Goal: Feedback & Contribution: Contribute content

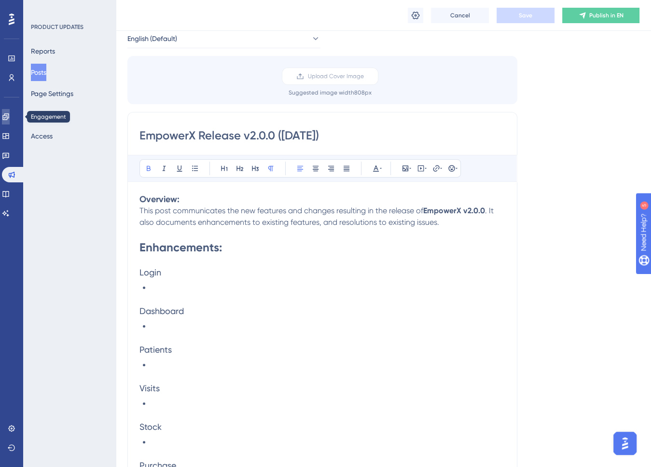
click at [10, 114] on icon at bounding box center [6, 117] width 8 height 8
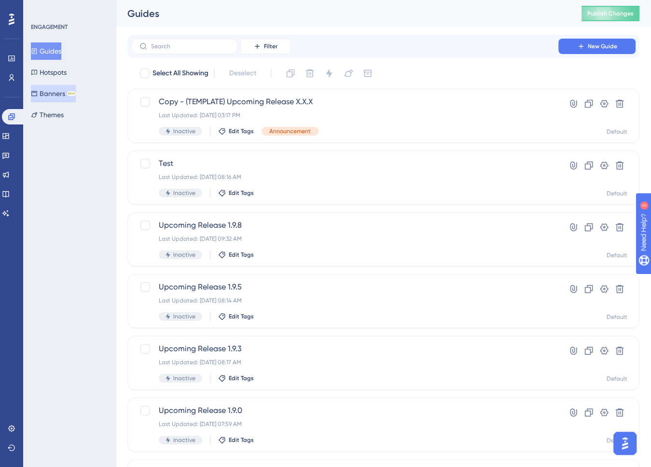
click at [51, 94] on button "Banners BETA" at bounding box center [53, 93] width 45 height 17
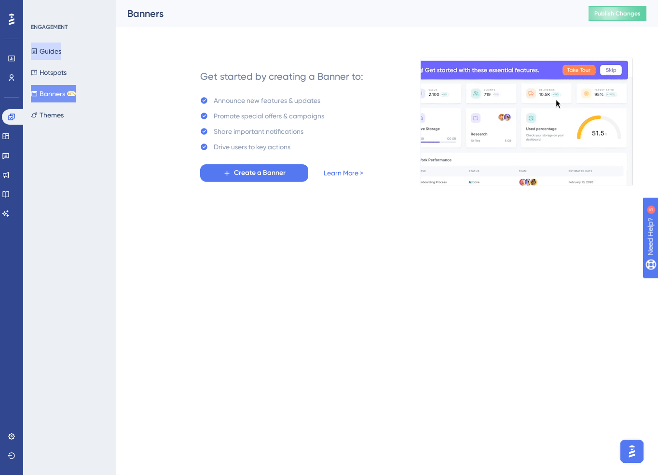
click at [57, 51] on button "Guides" at bounding box center [46, 50] width 30 height 17
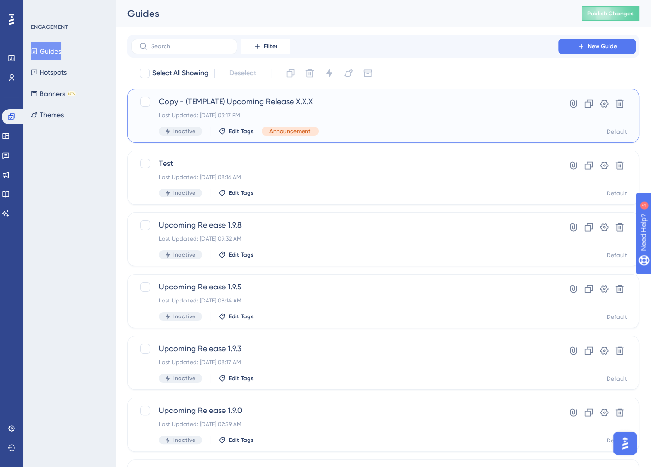
click at [439, 115] on div "Last Updated: [DATE] 03:17 PM" at bounding box center [345, 116] width 372 height 8
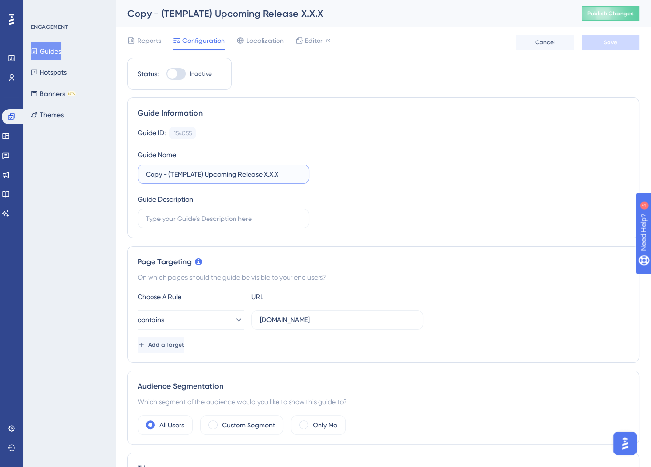
drag, startPoint x: 206, startPoint y: 174, endPoint x: 110, endPoint y: 180, distance: 96.2
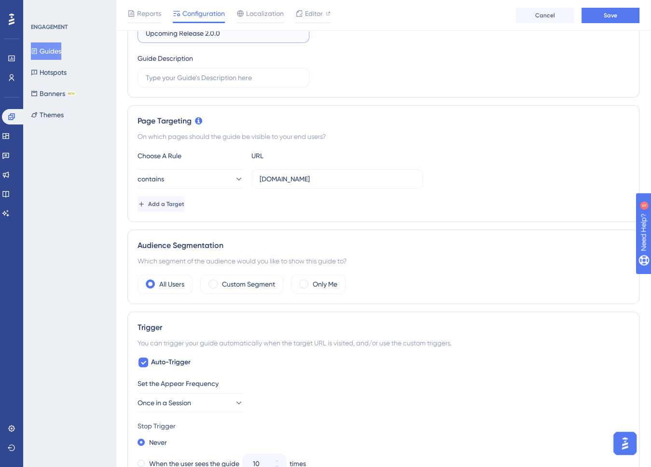
scroll to position [241, 0]
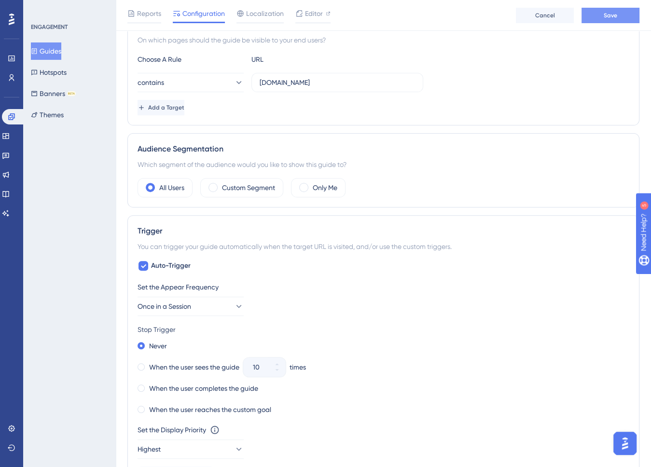
type input "Upcoming Release 2.0.0"
click at [619, 15] on button "Save" at bounding box center [611, 15] width 58 height 15
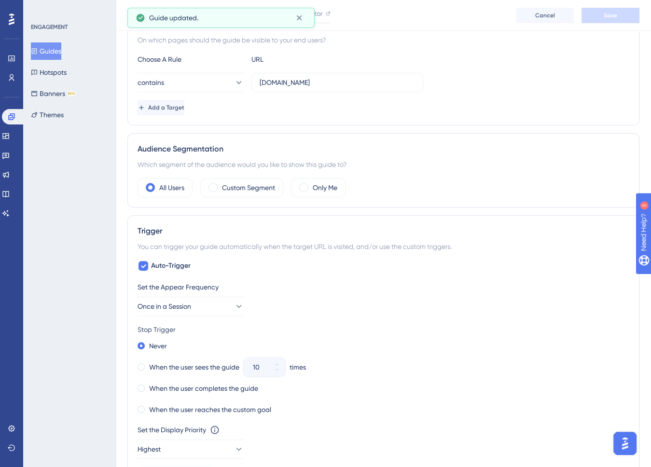
click at [48, 52] on button "Guides" at bounding box center [46, 50] width 30 height 17
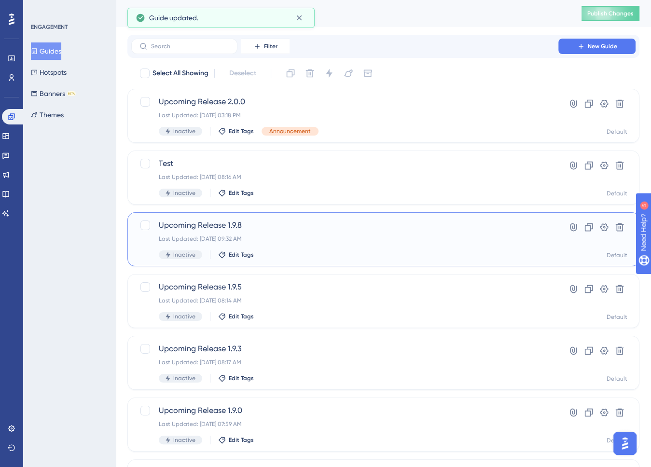
click at [334, 227] on span "Upcoming Release 1.9.8" at bounding box center [345, 226] width 372 height 12
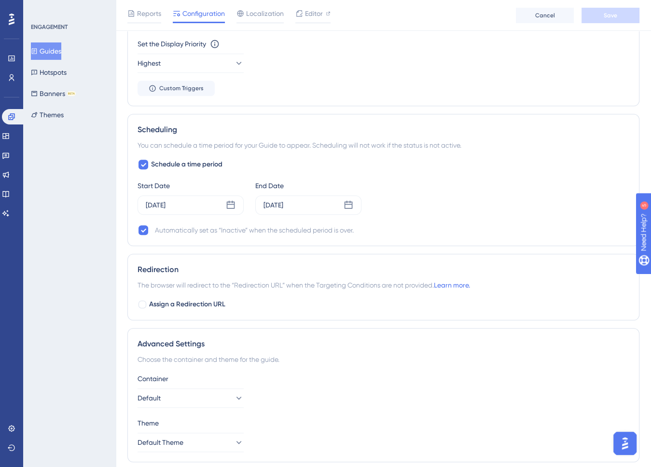
scroll to position [659, 0]
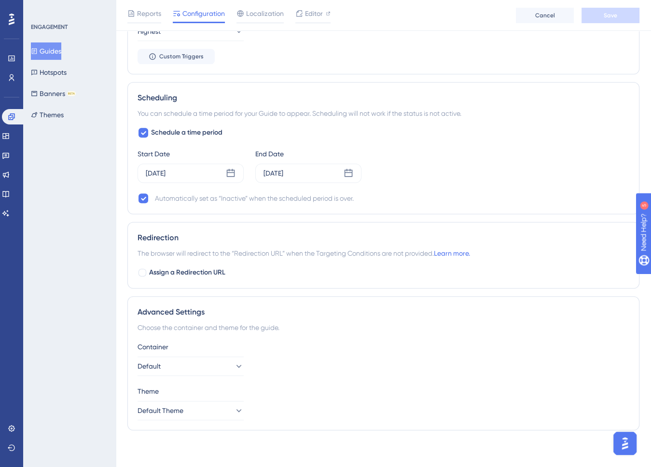
click at [54, 48] on button "Guides" at bounding box center [46, 50] width 30 height 17
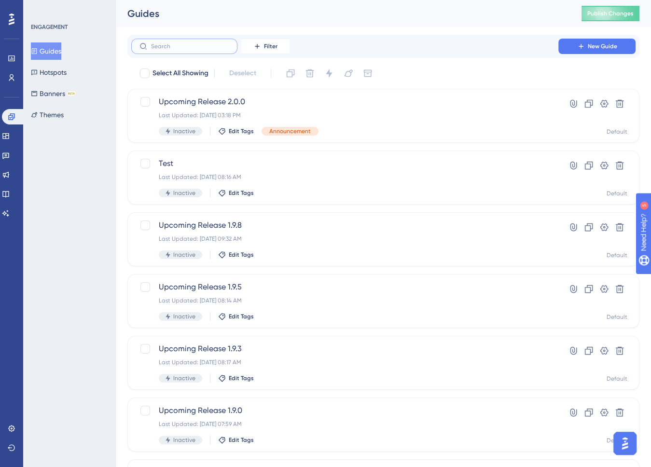
click at [185, 47] on input "text" at bounding box center [190, 46] width 78 height 7
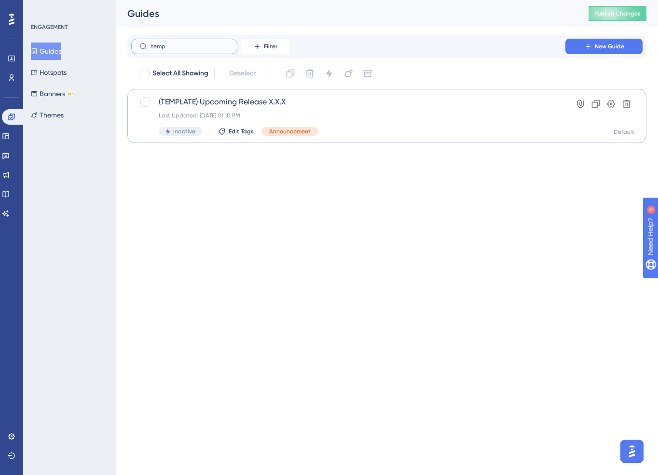
type input "temp"
click at [371, 110] on div "(TEMPLATE) Upcoming Release X.X.X Last Updated: [DATE] 01:10 PM Inactive Edit T…" at bounding box center [348, 116] width 379 height 40
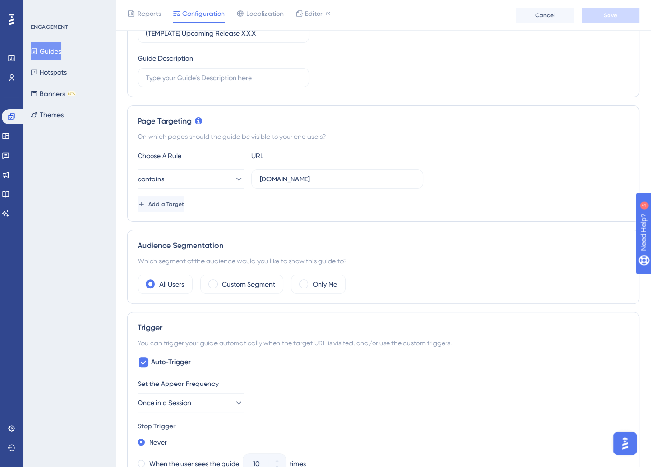
scroll to position [241, 0]
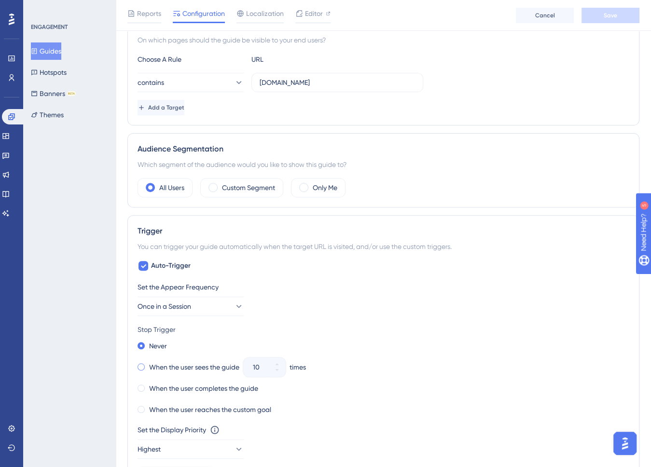
click at [155, 367] on label "When the user sees the guide" at bounding box center [194, 368] width 90 height 12
click at [281, 372] on button "10" at bounding box center [276, 372] width 17 height 10
click at [281, 372] on button "9" at bounding box center [276, 372] width 17 height 10
click at [280, 373] on button "8" at bounding box center [276, 372] width 17 height 10
click at [280, 373] on button "7" at bounding box center [276, 372] width 17 height 10
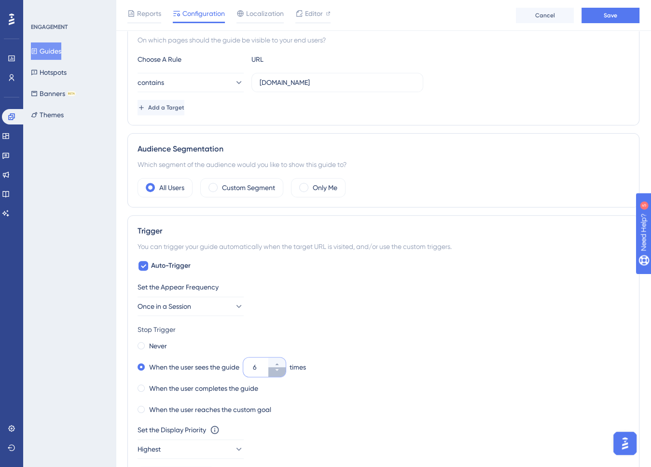
click at [279, 373] on button "6" at bounding box center [276, 372] width 17 height 10
click at [279, 373] on button "5" at bounding box center [276, 372] width 17 height 10
click at [279, 373] on button "4" at bounding box center [276, 372] width 17 height 10
type input "3"
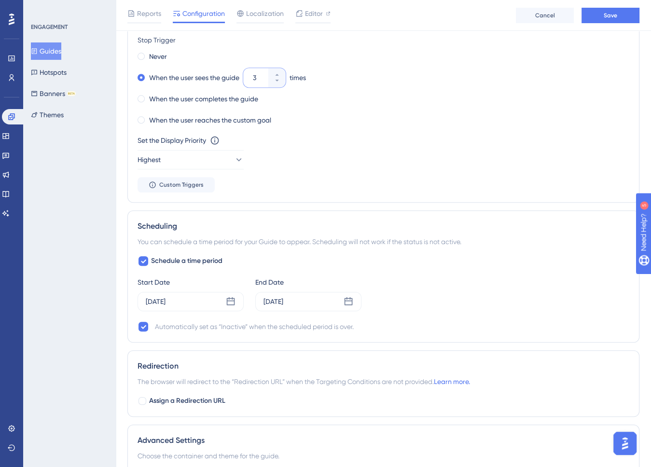
scroll to position [659, 0]
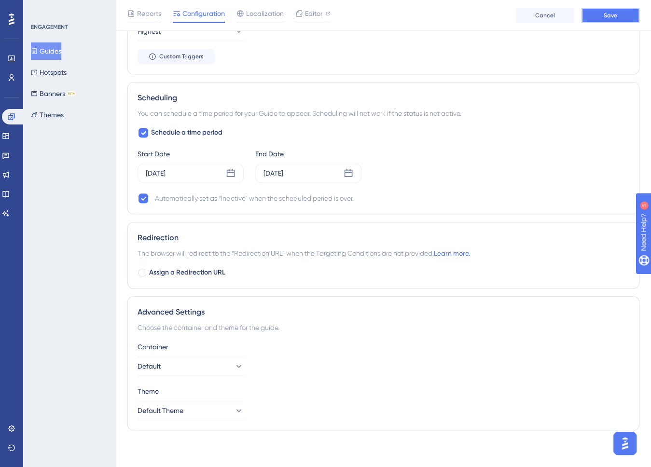
click at [614, 17] on span "Save" at bounding box center [611, 16] width 14 height 8
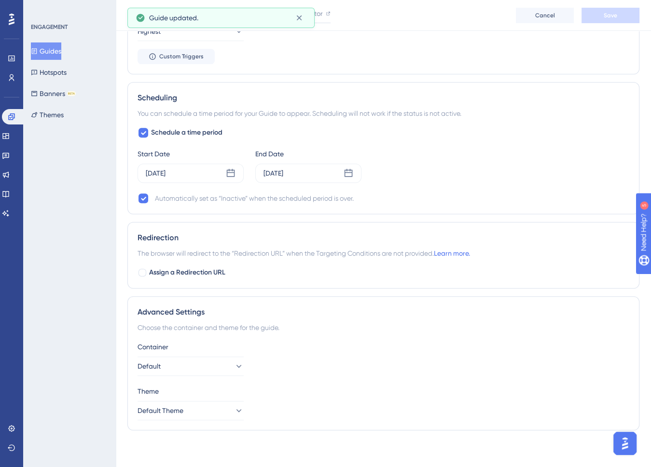
click at [49, 52] on button "Guides" at bounding box center [46, 50] width 30 height 17
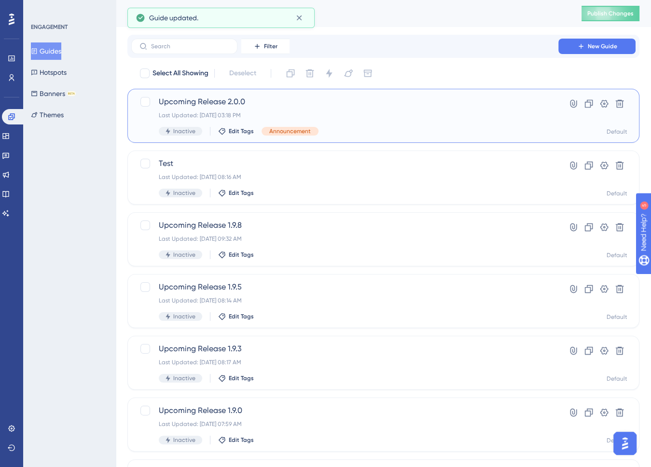
click at [340, 110] on div "Upcoming Release 2.0.0 Last Updated: [DATE] 03:18 PM Inactive Edit Tags Announc…" at bounding box center [345, 116] width 372 height 40
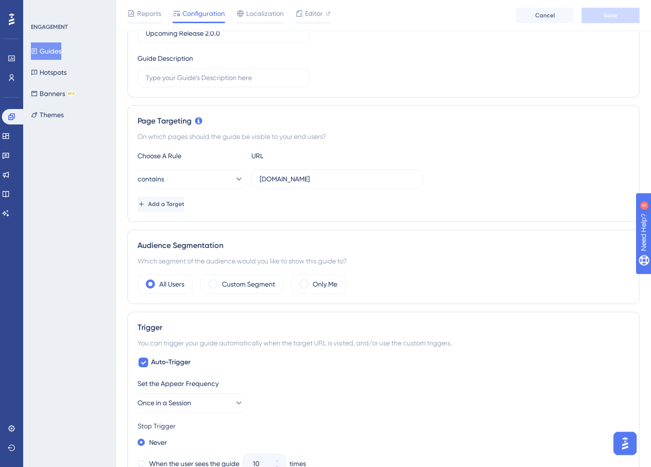
scroll to position [338, 0]
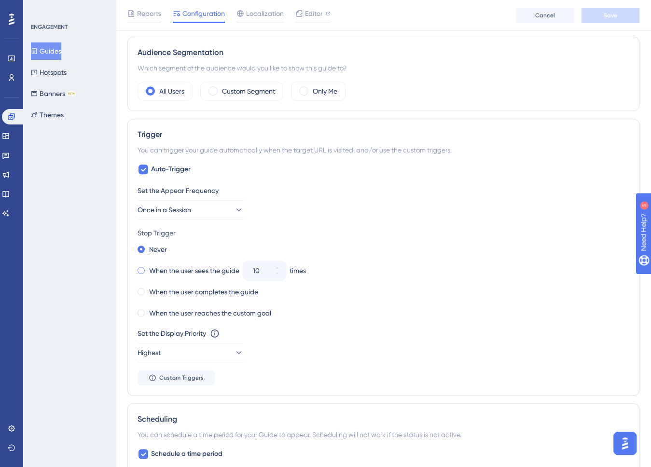
click at [154, 266] on label "When the user sees the guide" at bounding box center [194, 271] width 90 height 12
click at [261, 268] on input "10" at bounding box center [260, 271] width 14 height 12
click at [262, 268] on input "10" at bounding box center [260, 271] width 14 height 12
type input "03"
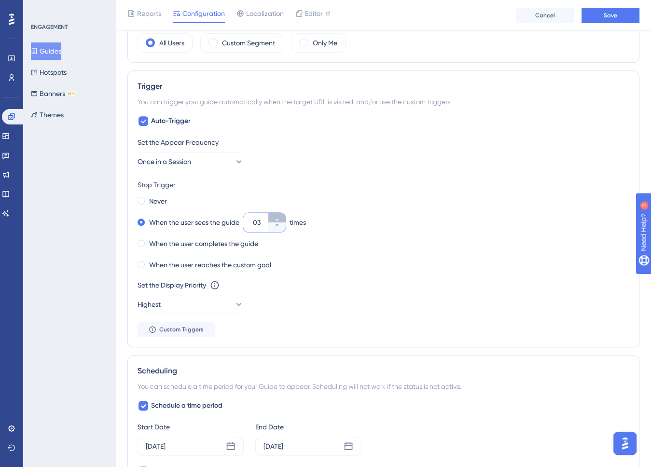
click at [280, 220] on icon at bounding box center [277, 220] width 6 height 6
click at [282, 224] on button "4" at bounding box center [276, 228] width 17 height 10
click at [276, 217] on icon at bounding box center [277, 220] width 6 height 6
click at [277, 223] on icon at bounding box center [277, 226] width 6 height 6
type input "3"
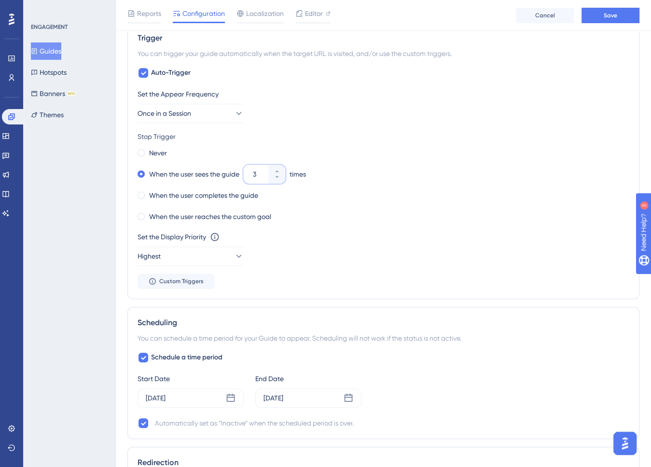
scroll to position [483, 0]
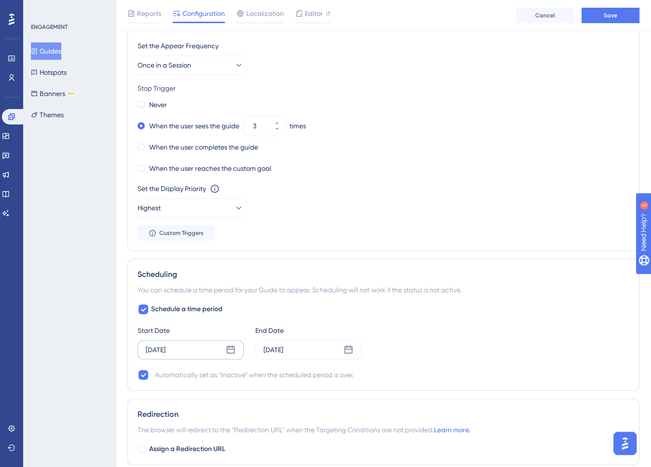
click at [233, 345] on icon at bounding box center [231, 350] width 10 height 10
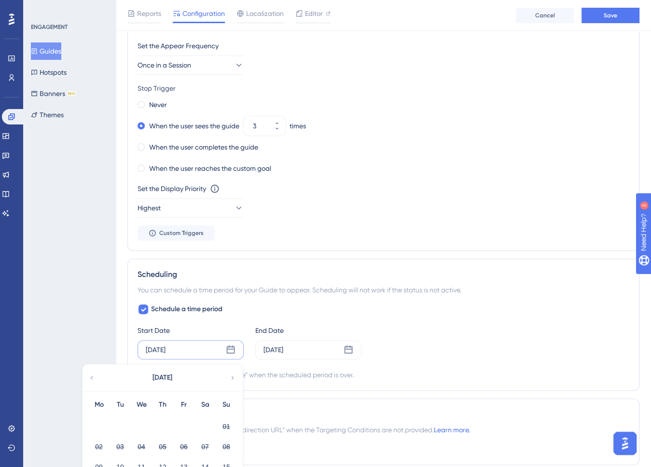
scroll to position [628, 0]
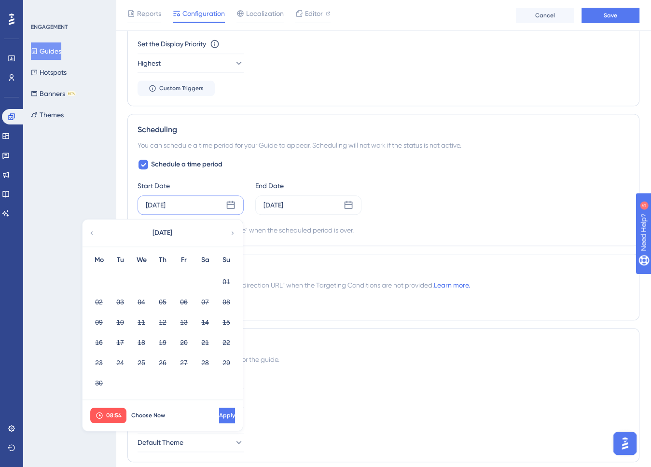
click at [234, 229] on icon at bounding box center [232, 233] width 7 height 9
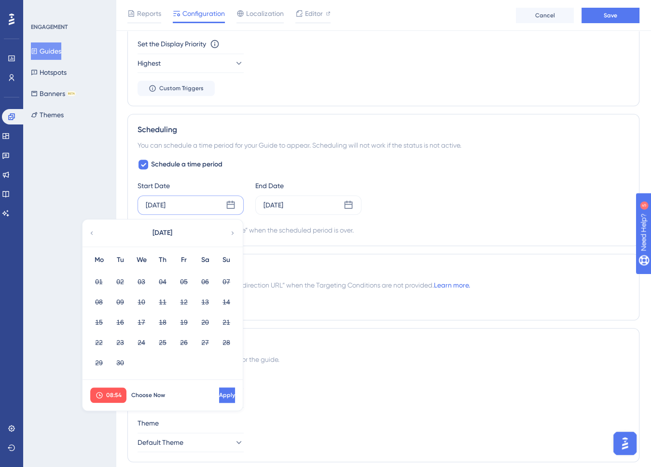
click at [234, 229] on icon at bounding box center [232, 233] width 7 height 9
click at [148, 391] on span "Choose Now" at bounding box center [148, 395] width 34 height 8
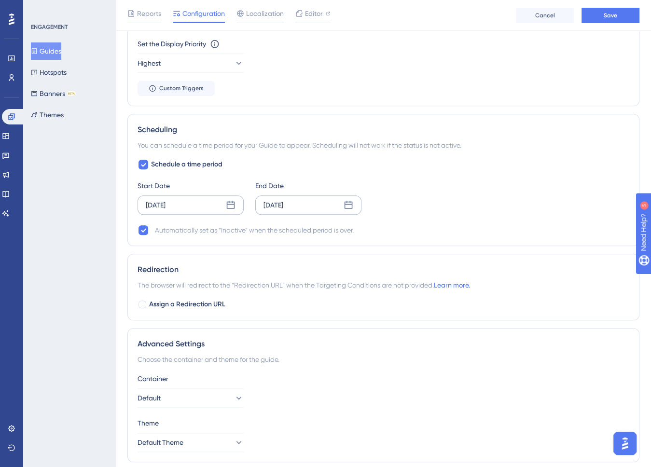
click at [349, 201] on icon at bounding box center [349, 205] width 8 height 8
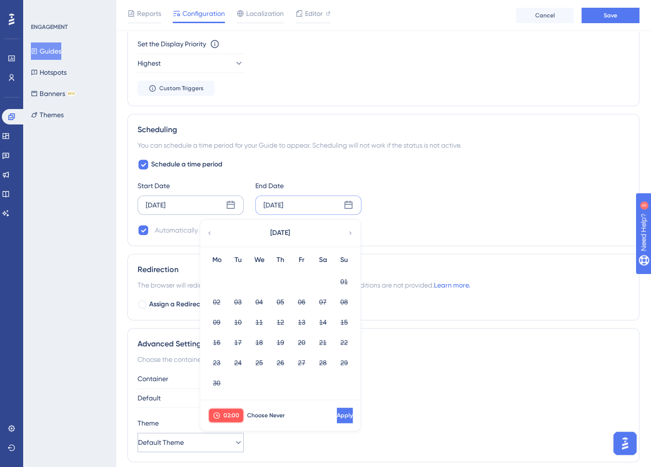
click at [223, 412] on button "02:00" at bounding box center [226, 415] width 36 height 15
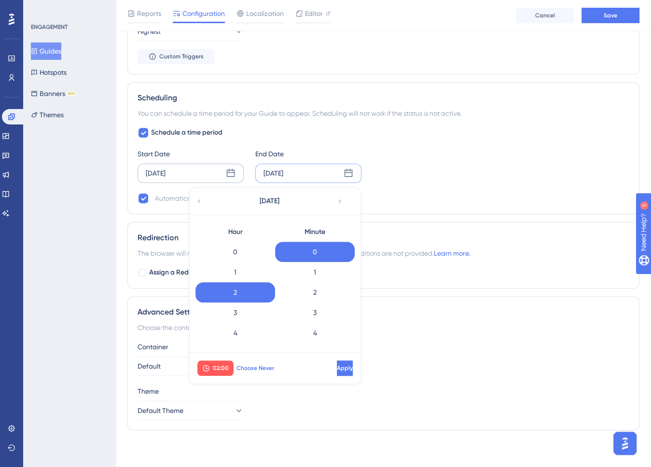
click at [266, 369] on span "Choose Never" at bounding box center [256, 368] width 38 height 8
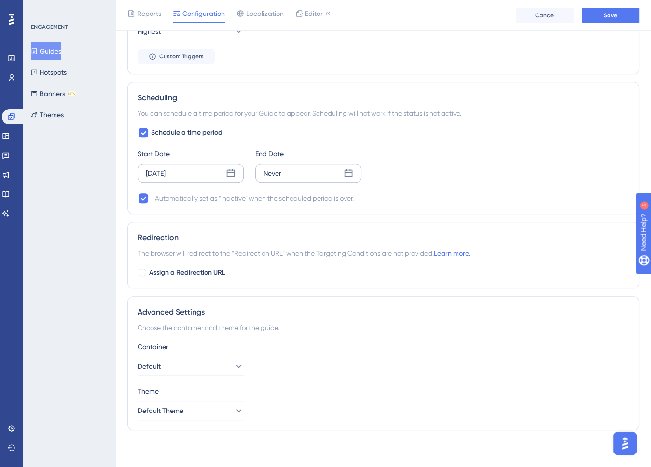
click at [348, 168] on icon at bounding box center [349, 173] width 10 height 10
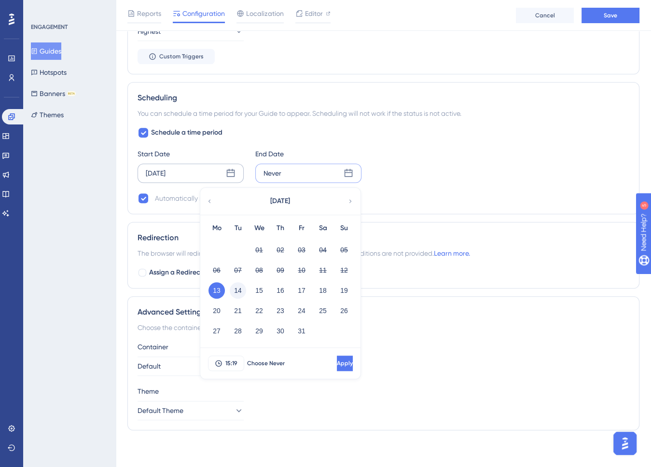
click at [239, 290] on button "14" at bounding box center [238, 290] width 16 height 16
click at [228, 363] on span "15:19" at bounding box center [231, 364] width 12 height 8
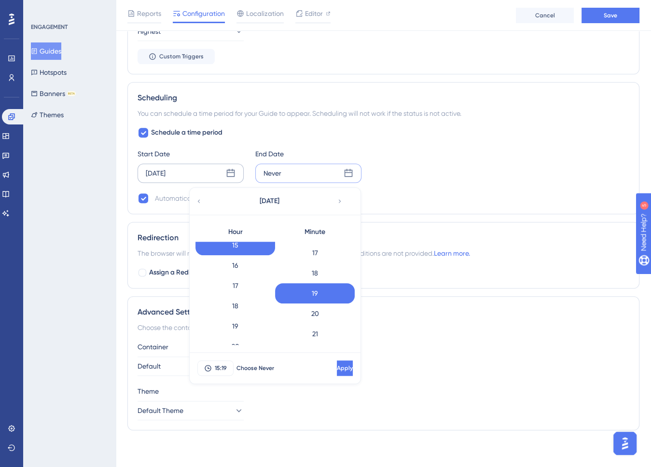
scroll to position [359, 0]
click at [241, 294] on div "20" at bounding box center [235, 298] width 80 height 20
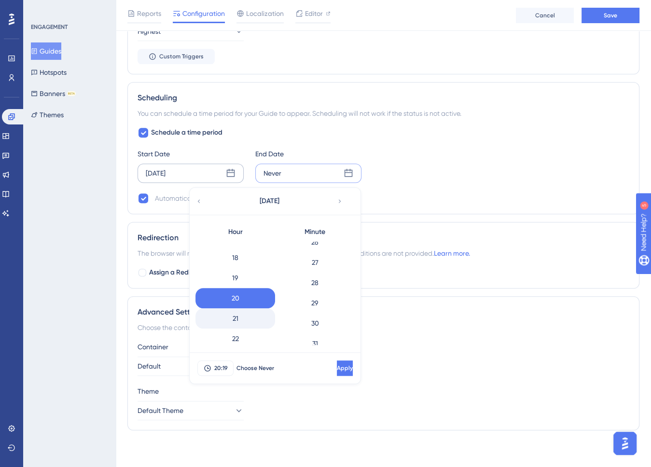
scroll to position [383, 0]
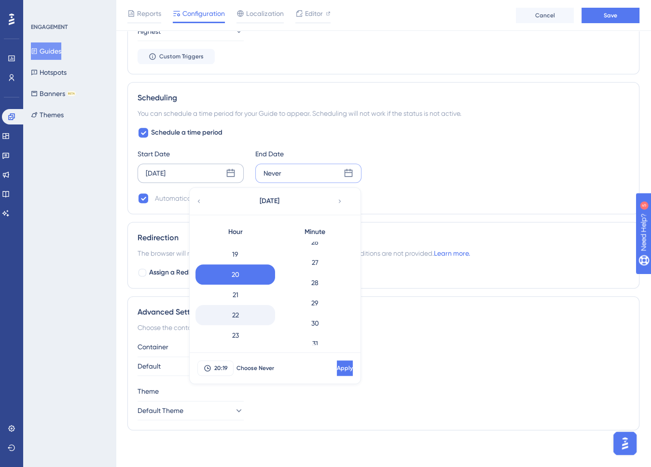
click at [243, 314] on div "22" at bounding box center [235, 315] width 80 height 20
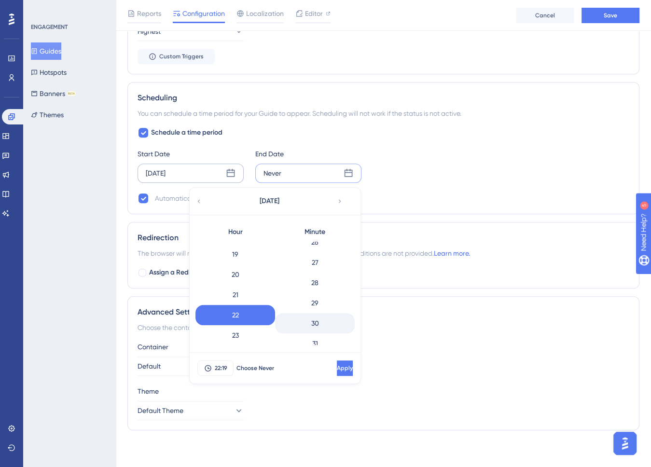
scroll to position [440, 0]
click at [233, 278] on div "20" at bounding box center [235, 275] width 80 height 20
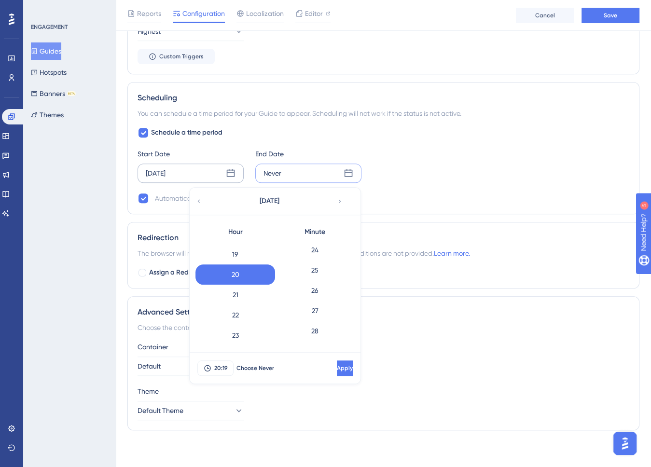
scroll to position [537, 0]
click at [316, 321] on div "30" at bounding box center [315, 323] width 80 height 20
click at [341, 368] on button "Apply" at bounding box center [344, 368] width 18 height 15
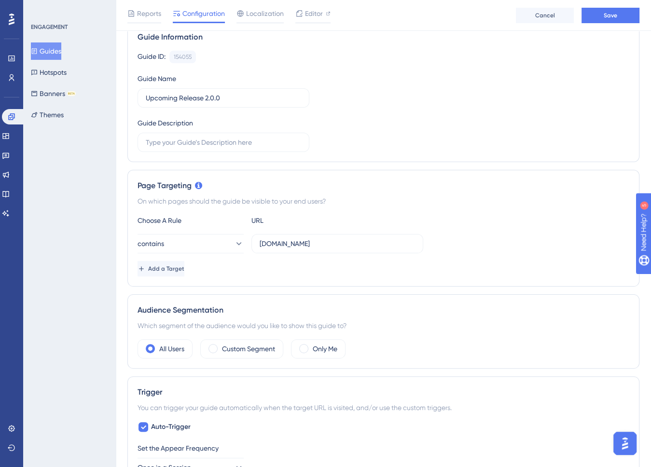
scroll to position [0, 0]
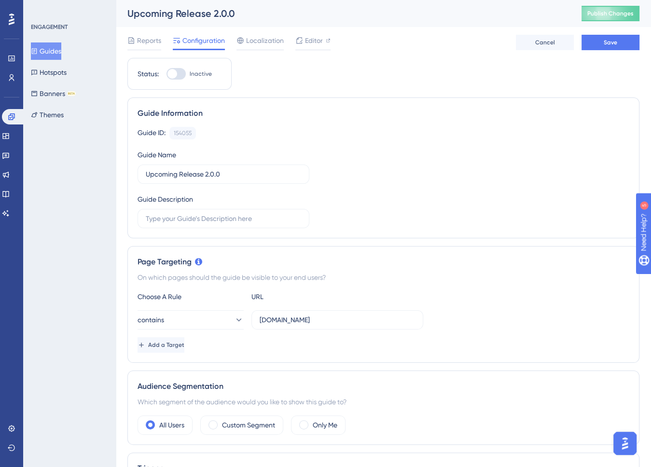
click at [178, 72] on div at bounding box center [176, 74] width 19 height 12
click at [167, 74] on input "Inactive" at bounding box center [166, 74] width 0 height 0
checkbox input "true"
click at [613, 46] on span "Save" at bounding box center [611, 43] width 14 height 8
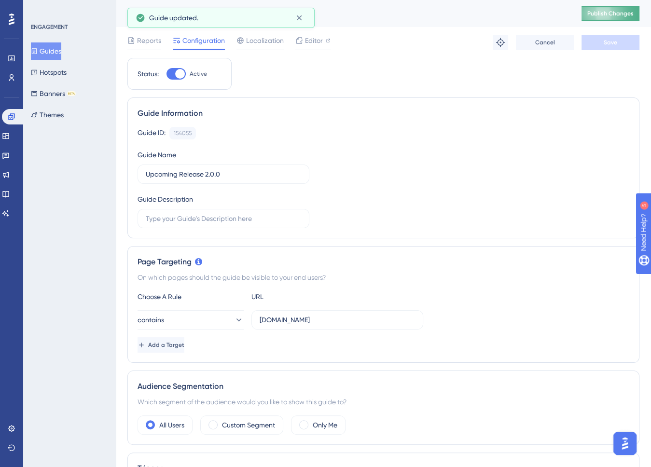
click at [625, 10] on span "Publish Changes" at bounding box center [610, 14] width 46 height 8
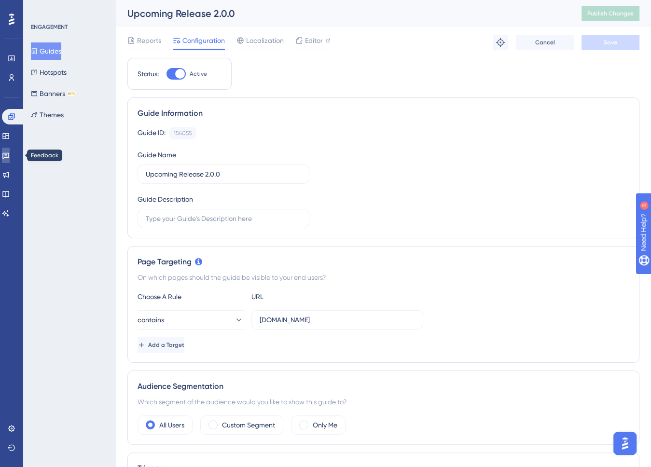
click at [10, 156] on icon at bounding box center [6, 156] width 8 height 8
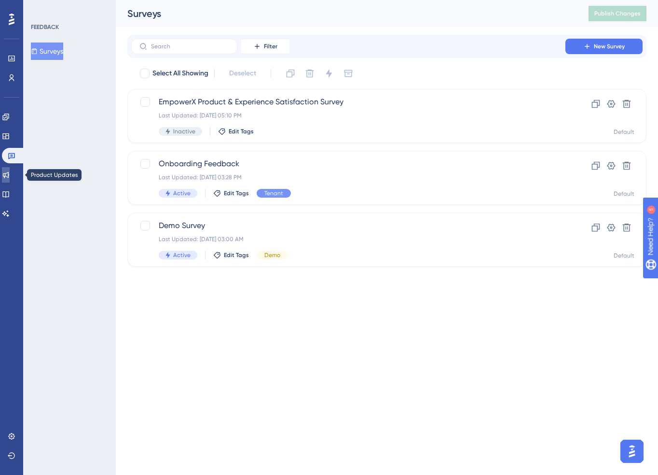
click at [10, 174] on icon at bounding box center [6, 175] width 8 height 8
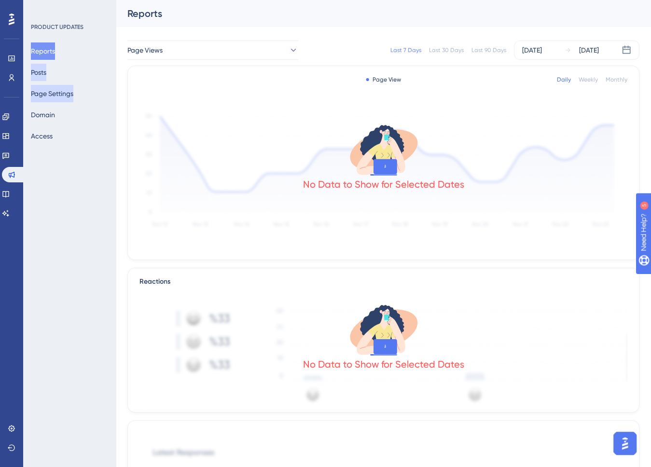
click at [46, 94] on button "Page Settings" at bounding box center [52, 93] width 42 height 17
click at [45, 71] on button "Posts" at bounding box center [38, 72] width 15 height 17
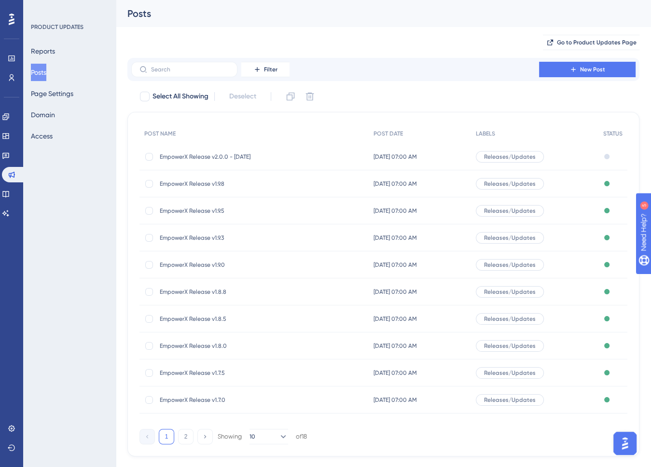
click at [239, 156] on span "EmpowerX Release v2.0.0 - [DATE]" at bounding box center [237, 157] width 154 height 8
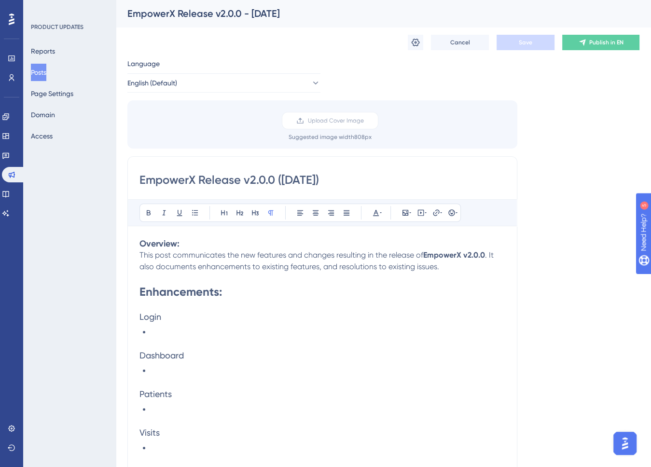
scroll to position [712, 0]
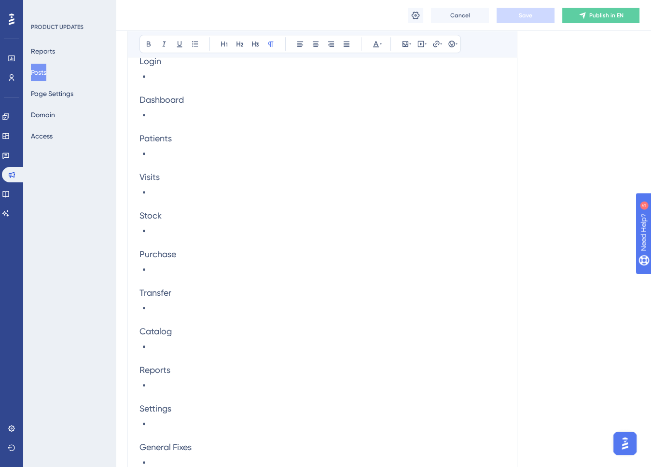
click at [46, 68] on button "Posts" at bounding box center [38, 72] width 15 height 17
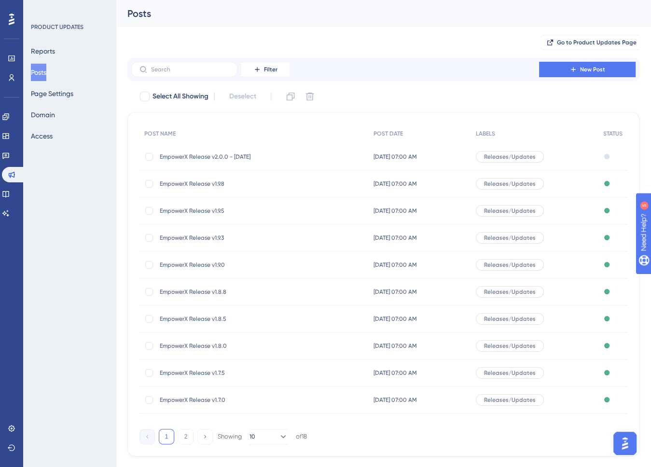
click at [224, 156] on span "EmpowerX Release v2.0.0 - [DATE]" at bounding box center [237, 157] width 154 height 8
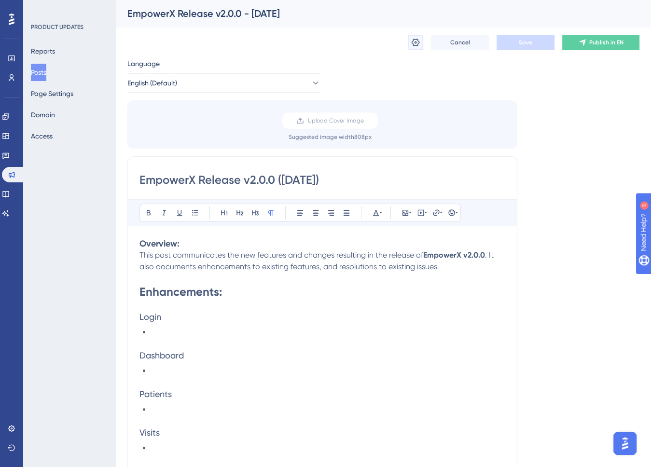
click at [415, 43] on icon at bounding box center [416, 43] width 10 height 10
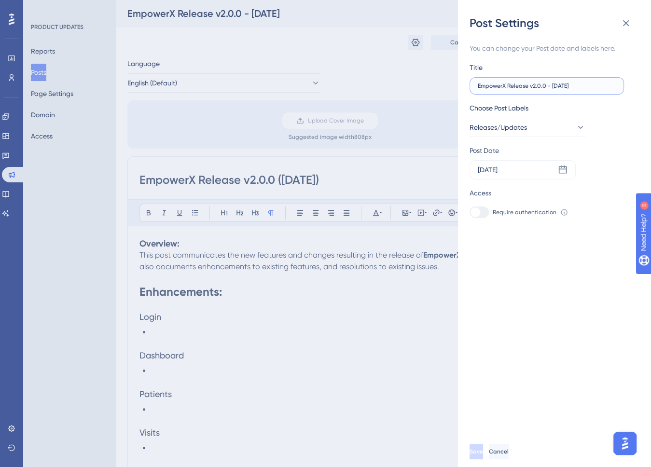
drag, startPoint x: 552, startPoint y: 86, endPoint x: 663, endPoint y: 86, distance: 111.0
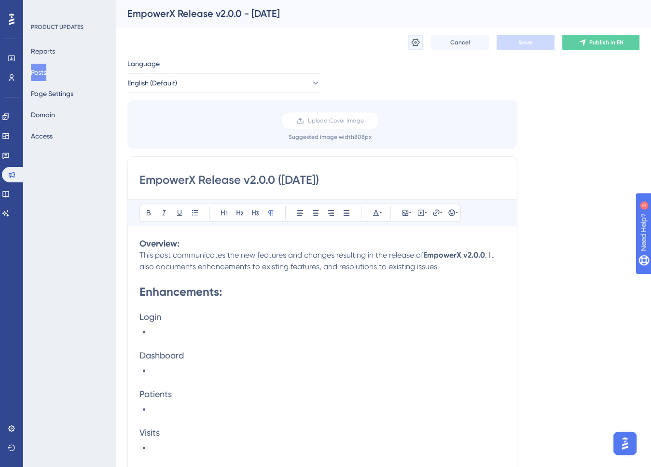
click at [415, 44] on icon at bounding box center [416, 43] width 10 height 10
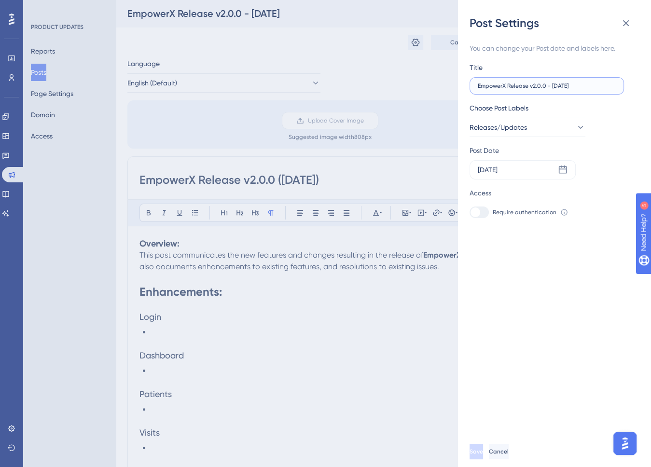
drag, startPoint x: 586, startPoint y: 87, endPoint x: 530, endPoint y: 86, distance: 56.0
click at [530, 86] on input "EmpowerX Release v2.0.0 - [DATE]" at bounding box center [547, 86] width 138 height 7
type input "EmpowerX Release v2.0.0"
click at [484, 456] on span "Save" at bounding box center [478, 452] width 14 height 8
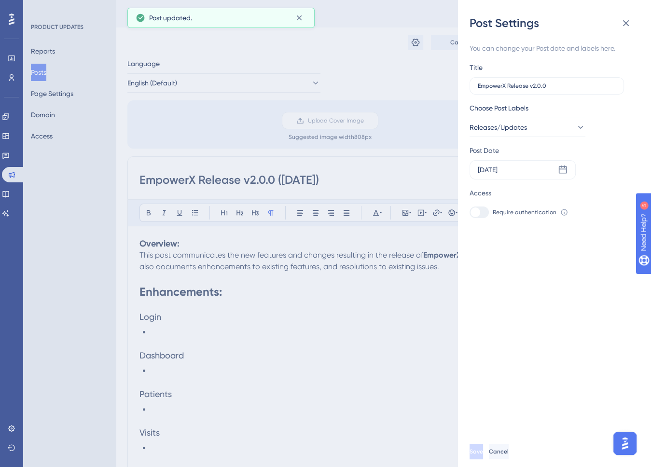
click at [189, 372] on div "Post Settings You can change your Post date and labels here. Title EmpowerX Rel…" at bounding box center [325, 233] width 651 height 467
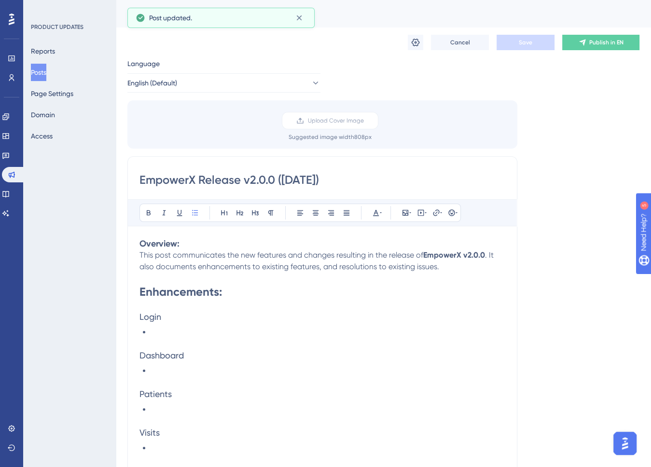
click at [178, 411] on li at bounding box center [328, 410] width 354 height 12
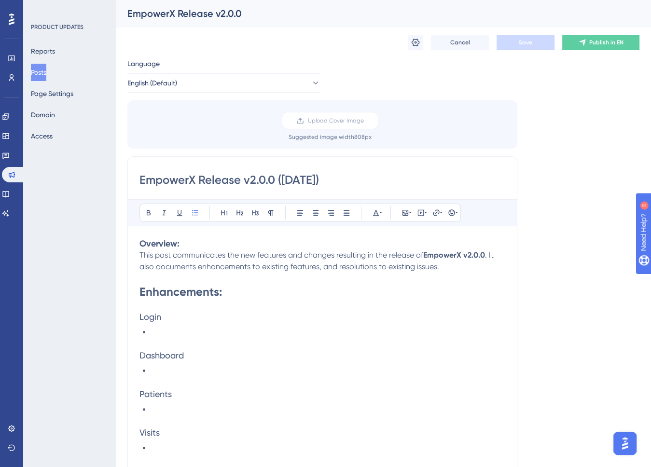
click at [73, 361] on div "PRODUCT UPDATES Reports Posts Page Settings Domain Access" at bounding box center [69, 233] width 93 height 467
click at [174, 410] on li at bounding box center [328, 410] width 354 height 12
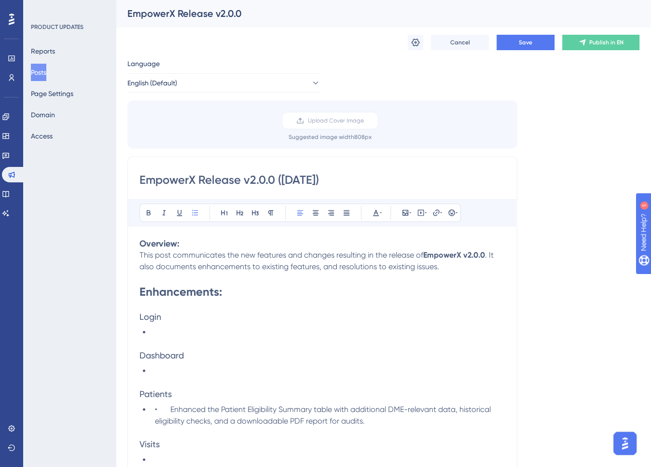
click at [170, 408] on span "• Enhanced the Patient Eligibility Summary table with additional DME-relevant d…" at bounding box center [324, 415] width 338 height 21
click at [383, 421] on li "Enhanced the Patient Eligibility Summary table with additional DME-relevant dat…" at bounding box center [328, 415] width 354 height 23
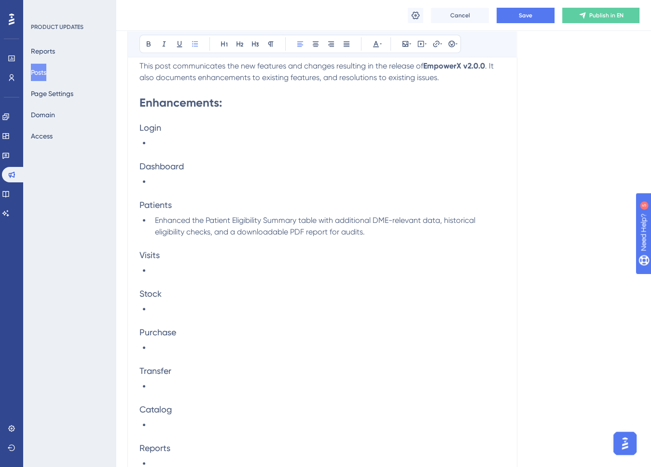
scroll to position [338, 0]
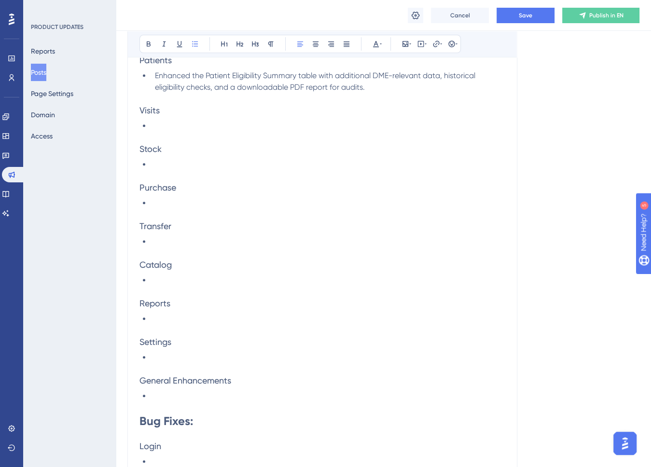
click at [176, 355] on li at bounding box center [328, 358] width 354 height 12
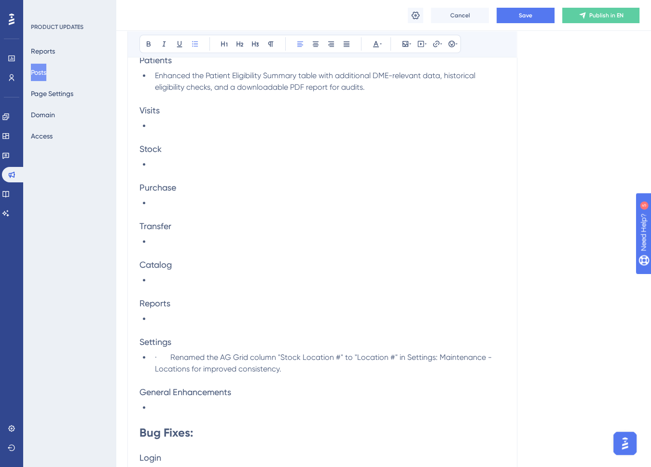
click at [170, 355] on span "· Renamed the AG Grid column "Stock Location #" to "Location #" in Settings: Ma…" at bounding box center [324, 363] width 339 height 21
drag, startPoint x: 426, startPoint y: 370, endPoint x: 281, endPoint y: 374, distance: 144.4
click at [281, 374] on li "Settings > Maintenance > Locations - Renamed the AG Grid column "Stock Location…" at bounding box center [328, 363] width 354 height 23
click at [297, 373] on span "Settings > Maintenance > Locations - Renamed the AG Grid column "Stock Location…" at bounding box center [313, 363] width 317 height 21
drag, startPoint x: 286, startPoint y: 367, endPoint x: 168, endPoint y: 369, distance: 117.8
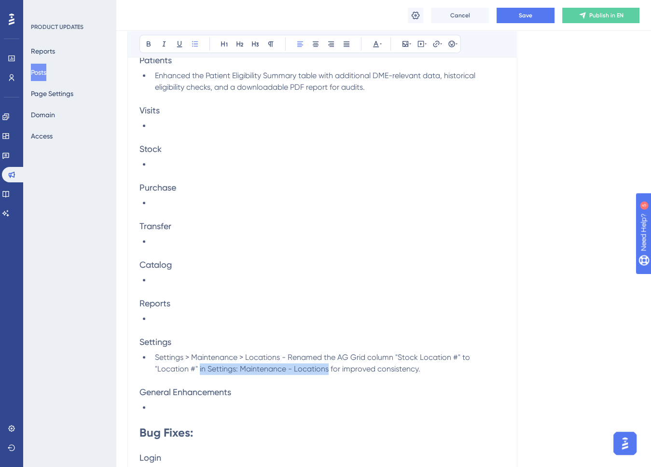
click at [164, 369] on span "Settings > Maintenance > Locations - Renamed the AG Grid column "Stock Location…" at bounding box center [313, 363] width 317 height 21
click at [283, 376] on p at bounding box center [323, 381] width 366 height 12
click at [292, 368] on li "Settings > Maintenance > Locations - Renamed the AG Grid column "Stock Location…" at bounding box center [328, 363] width 354 height 23
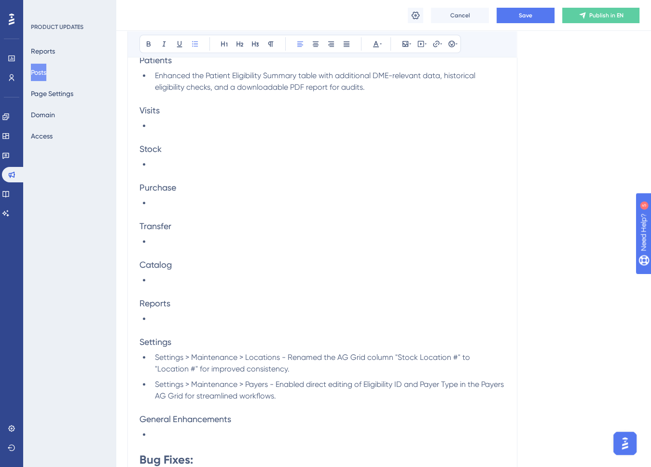
click at [195, 320] on li at bounding box center [328, 319] width 354 height 12
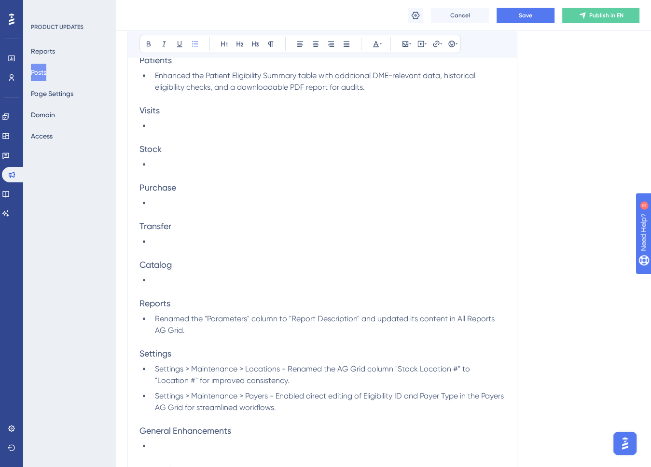
click at [200, 130] on li at bounding box center [328, 126] width 354 height 12
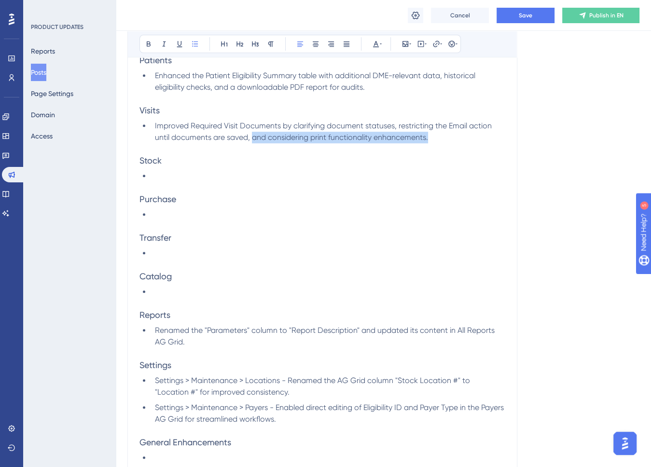
drag, startPoint x: 431, startPoint y: 135, endPoint x: 254, endPoint y: 138, distance: 176.7
click at [254, 138] on li "Improved Required Visit Documents by clarifying document statuses, restricting …" at bounding box center [328, 131] width 354 height 23
drag, startPoint x: 394, startPoint y: 124, endPoint x: 444, endPoint y: 114, distance: 50.6
click at [395, 123] on span "Improved Required Visit Documents by clarifying document statuses, restricting …" at bounding box center [324, 131] width 339 height 21
click at [302, 134] on li "Improved Required Visit Documents by clarifying document statuses, restricting …" at bounding box center [328, 131] width 354 height 23
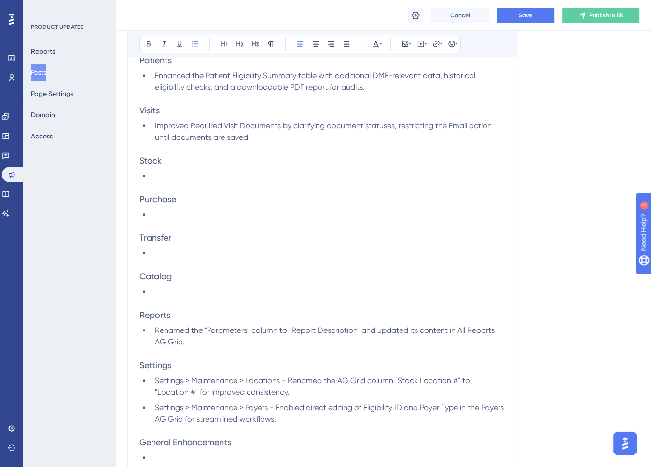
drag, startPoint x: 393, startPoint y: 135, endPoint x: 393, endPoint y: 127, distance: 7.7
click at [393, 127] on li "Improved Required Visit Documents by clarifying document statuses, restricting …" at bounding box center [328, 131] width 354 height 23
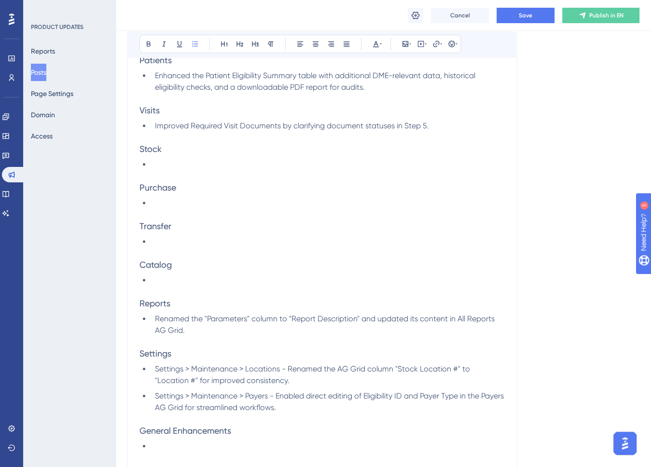
click at [171, 203] on li at bounding box center [328, 203] width 354 height 12
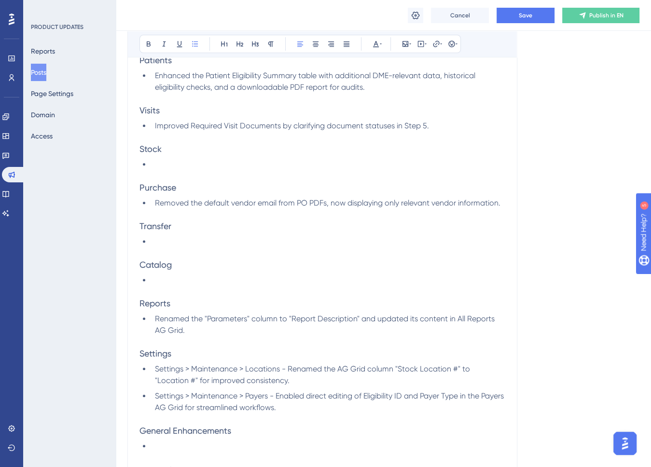
scroll to position [97, 0]
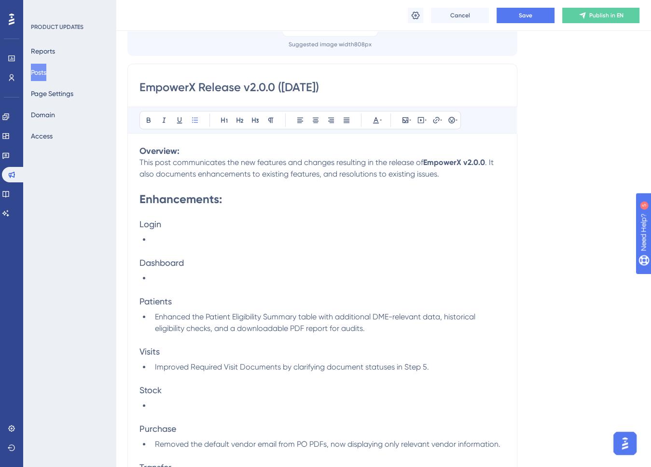
click at [180, 237] on li at bounding box center [328, 240] width 354 height 12
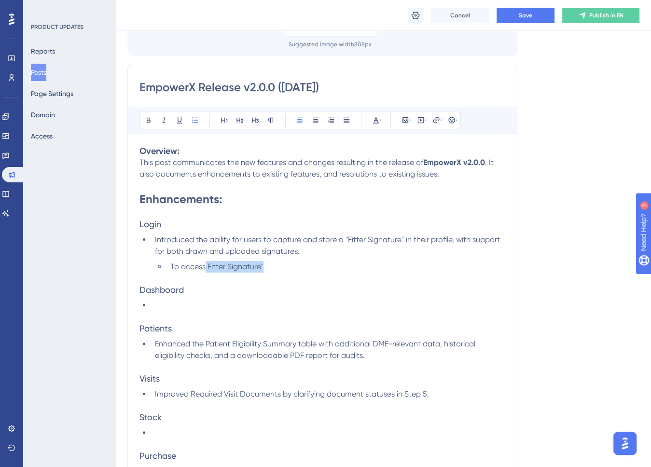
click at [205, 270] on span "To access Fitter Signature"" at bounding box center [216, 266] width 93 height 9
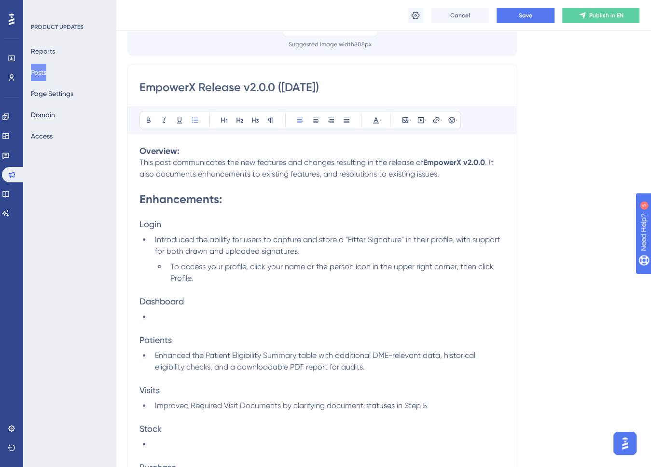
click at [193, 252] on span "Introduced the ability for users to capture and store a "Fitter Signature" in t…" at bounding box center [328, 245] width 347 height 21
click at [189, 251] on span "Introduced the ability for users to capture and store a "Fitter Signature" in t…" at bounding box center [328, 245] width 347 height 21
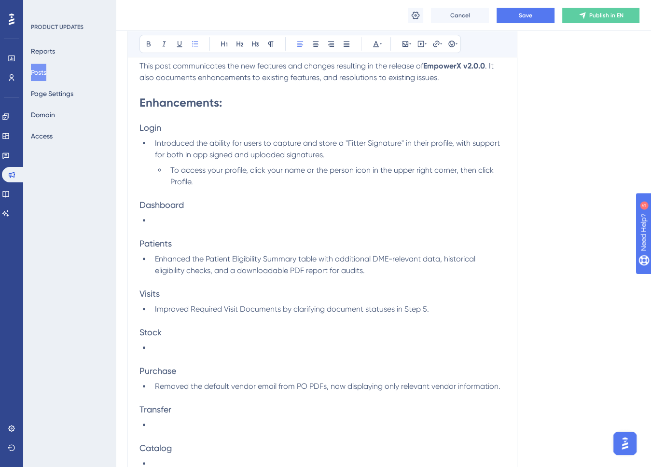
scroll to position [290, 0]
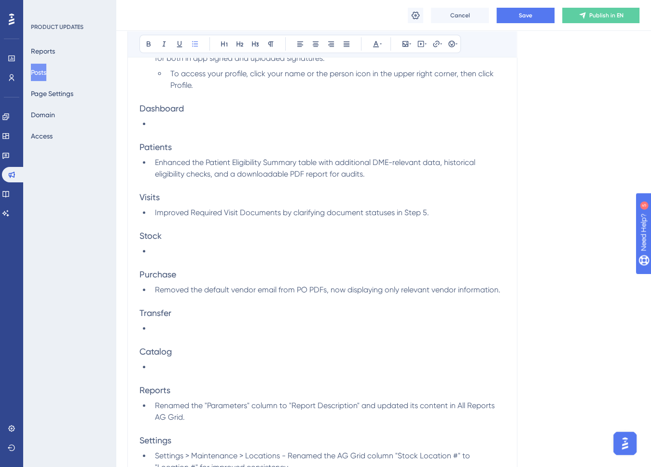
click at [185, 368] on li at bounding box center [328, 368] width 354 height 12
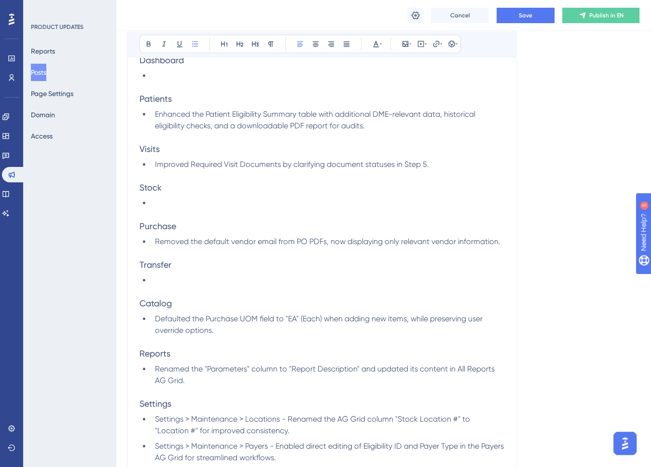
scroll to position [434, 0]
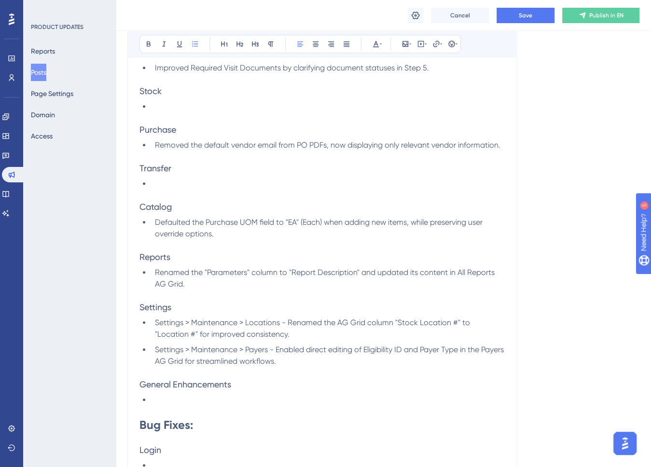
click at [322, 363] on li "Settings > Maintenance > Payers - Enabled direct editing of Eligibility ID and …" at bounding box center [328, 355] width 354 height 23
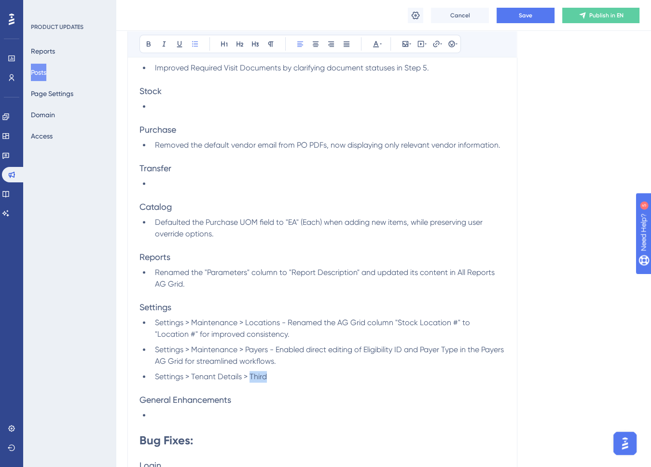
drag, startPoint x: 262, startPoint y: 380, endPoint x: 251, endPoint y: 375, distance: 12.7
click at [251, 375] on li "Settings > Tenant Details > Third" at bounding box center [328, 377] width 354 height 12
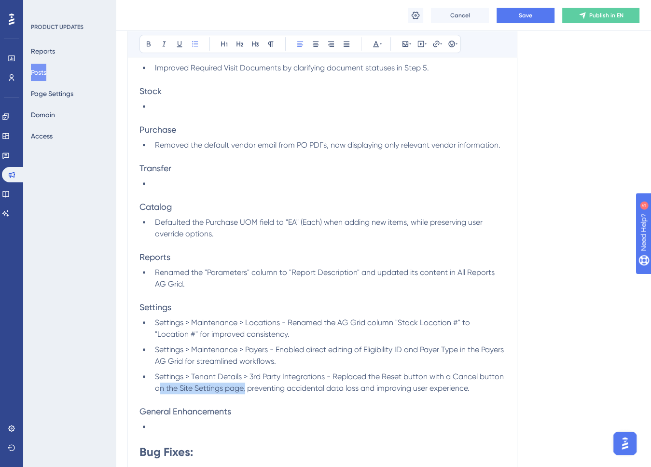
drag, startPoint x: 246, startPoint y: 388, endPoint x: 158, endPoint y: 389, distance: 87.9
click at [158, 389] on span "Settings > Tenant Details > 3rd Party Integrations - Replaced the Reset button …" at bounding box center [330, 382] width 351 height 21
click at [240, 388] on span "Settings > Tenant Details > 3rd Party Integrations - Replaced the Reset button …" at bounding box center [330, 382] width 351 height 21
click at [453, 397] on p at bounding box center [323, 400] width 366 height 12
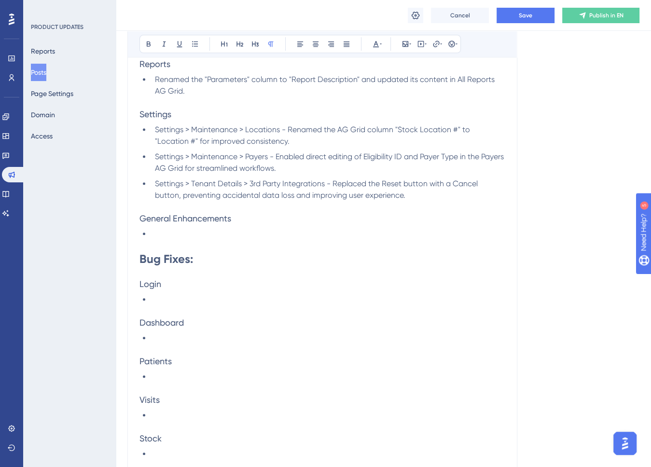
scroll to position [676, 0]
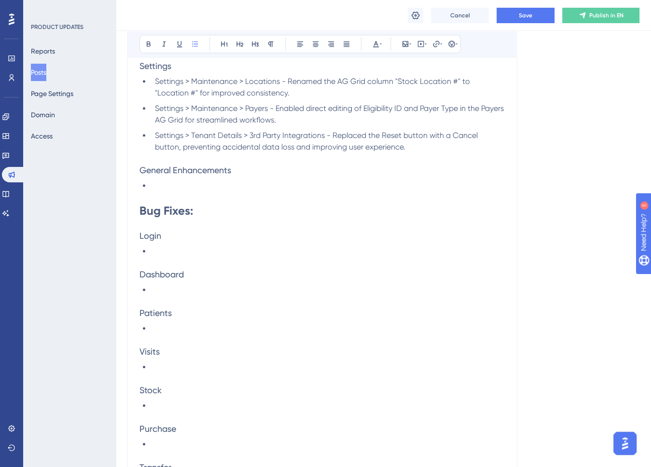
click at [175, 404] on li at bounding box center [328, 406] width 354 height 12
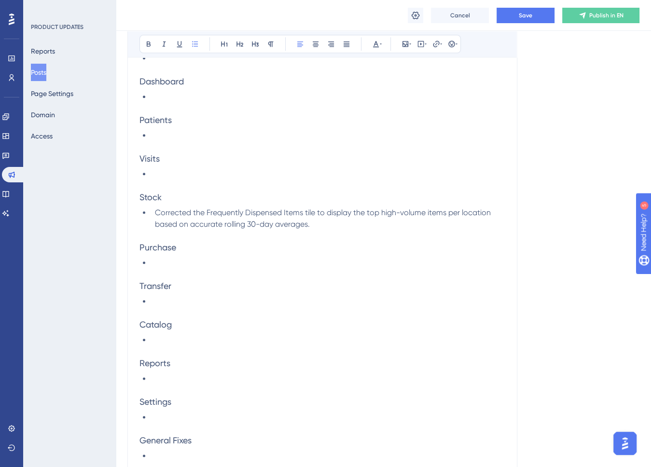
scroll to position [917, 0]
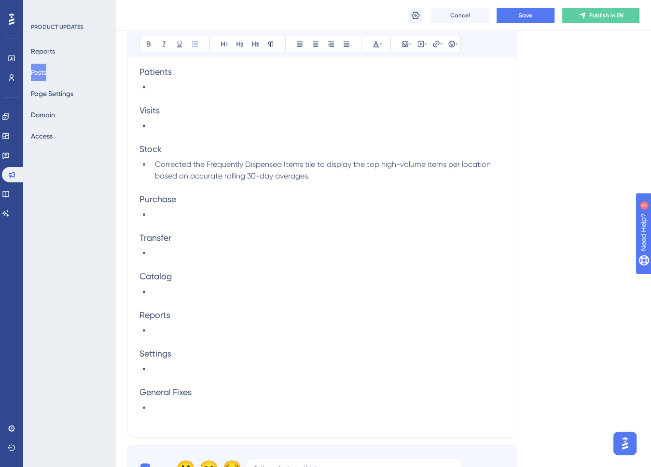
click at [166, 331] on li at bounding box center [328, 331] width 354 height 12
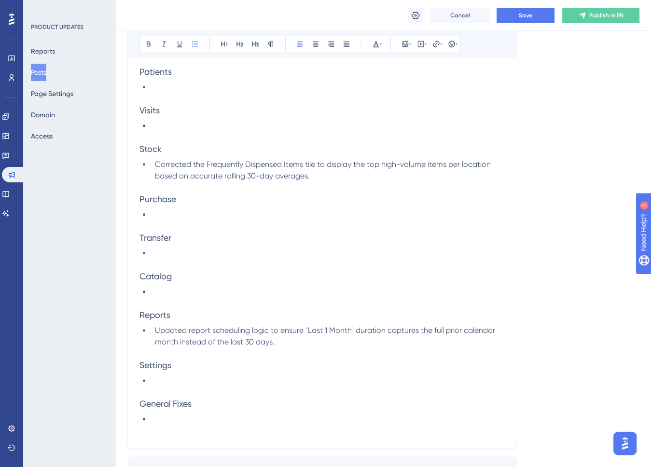
click at [445, 332] on span "Updated report scheduling logic to ensure "Last 1 Month" duration captures the …" at bounding box center [326, 336] width 342 height 21
click at [268, 341] on span "Updated report scheduling logic to ensure "Last 1 Month" duration captures the …" at bounding box center [328, 336] width 347 height 21
click at [346, 343] on span "Updated report scheduling logic to ensure "Last 1 Month" duration captures the …" at bounding box center [328, 336] width 347 height 21
click at [277, 343] on li "Updated report scheduling logic to ensure "Last 1 Month" duration captures the …" at bounding box center [328, 336] width 354 height 23
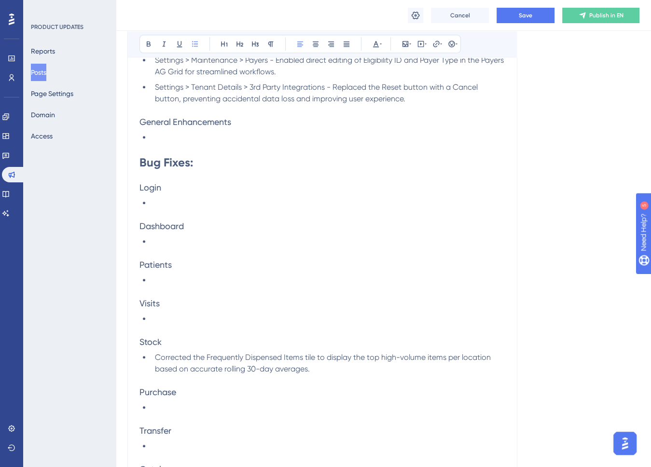
scroll to position [483, 0]
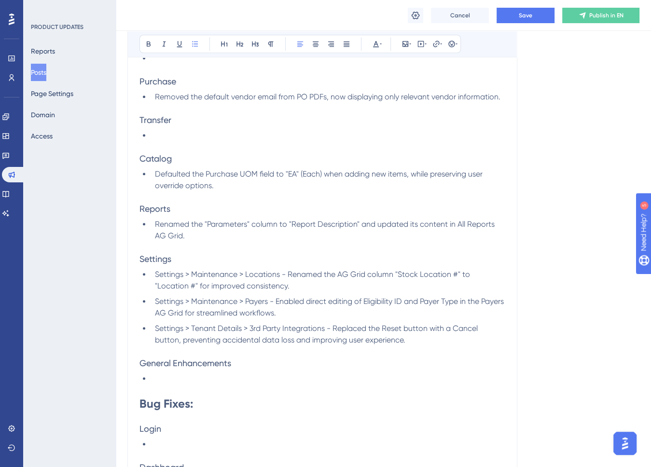
click at [418, 337] on li "Settings > Tenant Details > 3rd Party Integrations - Replaced the Reset button …" at bounding box center [328, 334] width 354 height 23
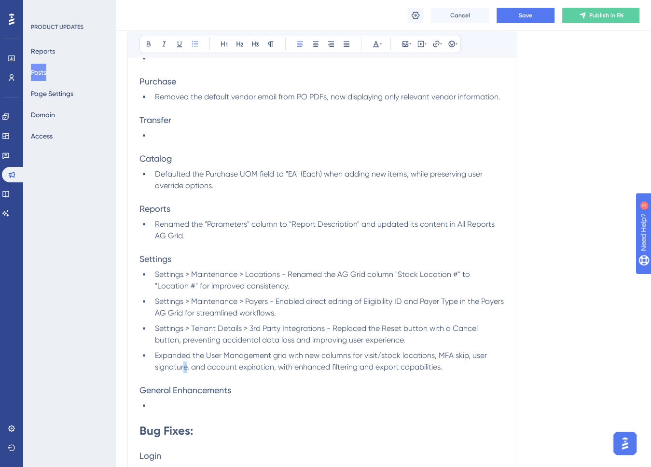
click at [186, 366] on span "Expanded the User Management grid with new columns for visit/stock locations, M…" at bounding box center [322, 361] width 334 height 21
click at [491, 370] on li "Expanded the User Management grid with new columns for visit/stock locations, M…" at bounding box center [328, 361] width 354 height 23
click at [447, 360] on li "Expanded the User Management grid with new columns for visit/stock locations, M…" at bounding box center [328, 361] width 354 height 23
drag, startPoint x: 473, startPoint y: 357, endPoint x: 442, endPoint y: 355, distance: 31.0
click at [441, 358] on span "Expanded the User Management grid with new columns for visit/stock locations, M…" at bounding box center [322, 361] width 334 height 21
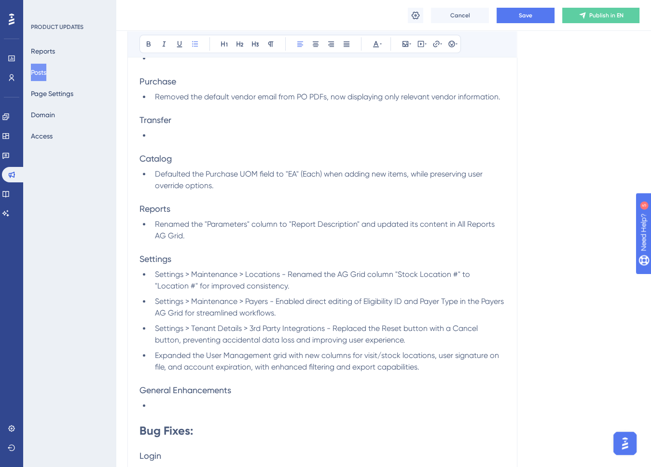
click at [470, 368] on li "Expanded the User Management grid with new columns for visit/stock locations, u…" at bounding box center [328, 361] width 354 height 23
click at [158, 404] on li at bounding box center [328, 406] width 354 height 12
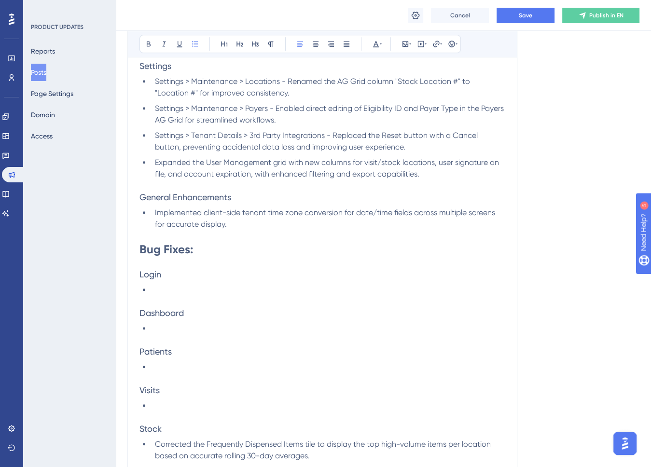
scroll to position [724, 0]
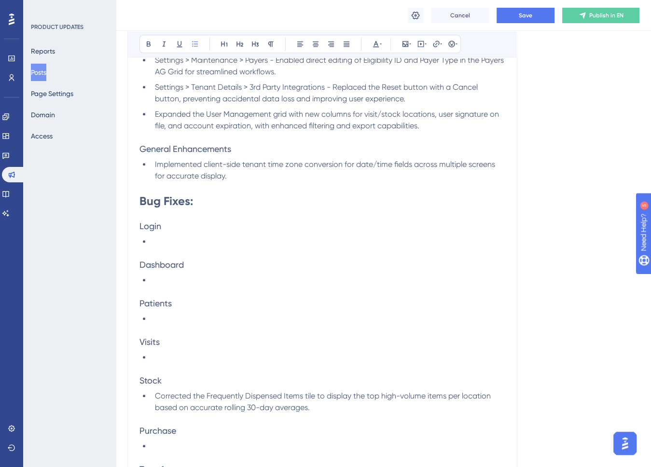
click at [172, 358] on li at bounding box center [328, 358] width 354 height 12
click at [442, 357] on span "Resolved document generation errors for custom fit documentation affecting spec…" at bounding box center [320, 357] width 331 height 9
click at [479, 356] on li "Resolved document generation errors for custom fit documentation affecting some…" at bounding box center [328, 358] width 354 height 12
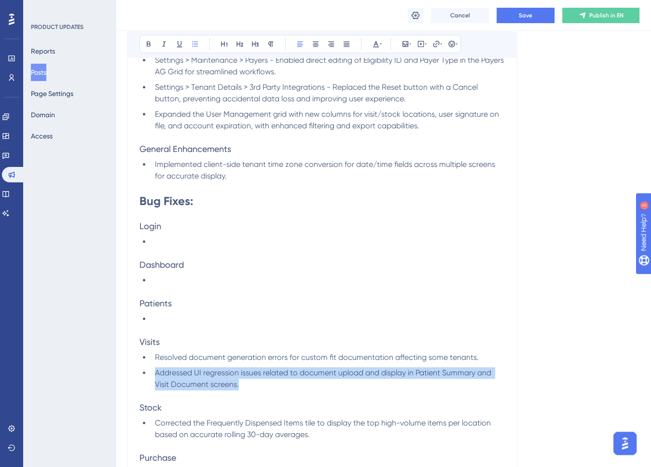
drag, startPoint x: 240, startPoint y: 387, endPoint x: 144, endPoint y: 371, distance: 96.8
click at [151, 371] on li "Addressed UI regression issues related to document upload and display in Patien…" at bounding box center [328, 378] width 354 height 23
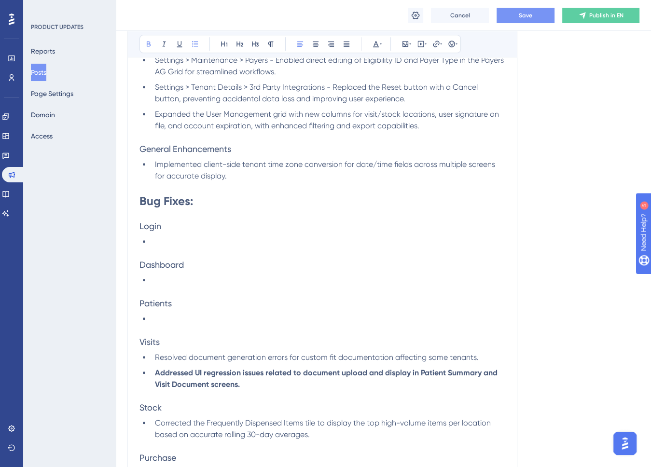
click at [516, 21] on button "Save" at bounding box center [526, 15] width 58 height 15
click at [257, 389] on li "Addressed UI regression issues related to document upload and display in Patien…" at bounding box center [328, 378] width 354 height 23
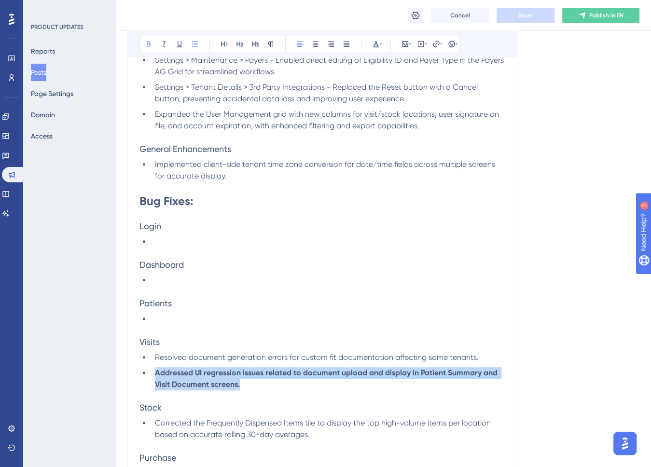
drag, startPoint x: 262, startPoint y: 386, endPoint x: 151, endPoint y: 376, distance: 111.5
click at [153, 376] on li "Addressed UI regression issues related to document upload and display in Patien…" at bounding box center [328, 378] width 354 height 23
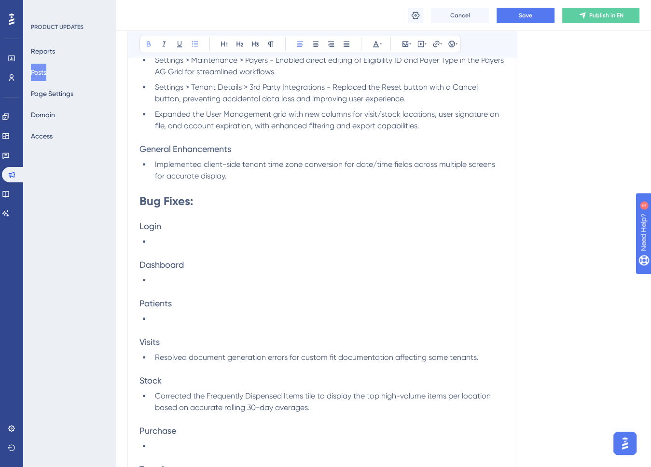
click at [487, 359] on li "Resolved document generation errors for custom fit documentation affecting some…" at bounding box center [328, 358] width 354 height 12
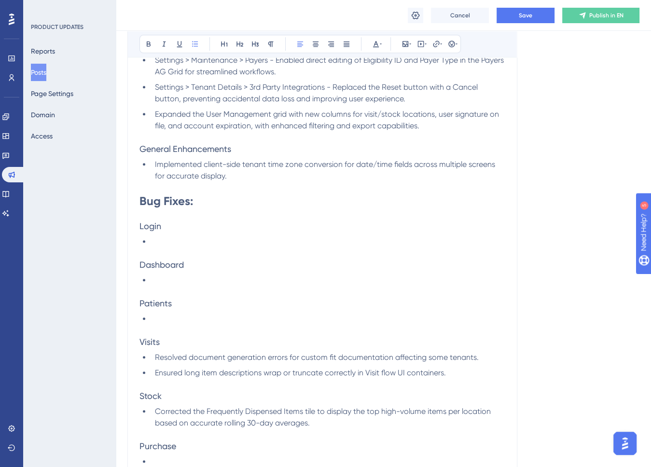
click at [270, 372] on span "Ensured long item descriptions wrap or truncate correctly in Visit flow UI cont…" at bounding box center [300, 372] width 291 height 9
click at [285, 373] on span "Ensured long item descriptions wrap or truncate correctly in Visit flow UI cont…" at bounding box center [300, 372] width 291 height 9
click at [534, 15] on button "Save" at bounding box center [526, 15] width 58 height 15
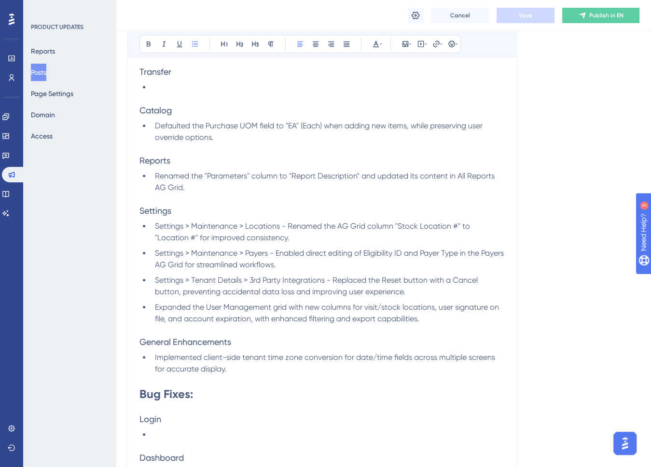
click at [454, 320] on li "Expanded the User Management grid with new columns for visit/stock locations, u…" at bounding box center [328, 313] width 354 height 23
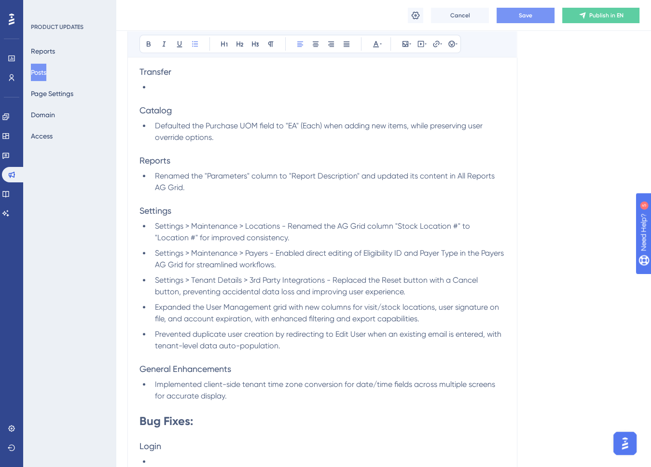
click at [521, 15] on span "Save" at bounding box center [526, 16] width 14 height 8
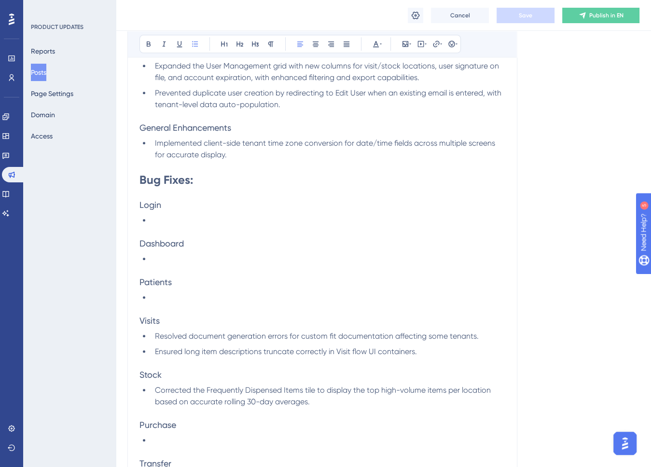
scroll to position [1062, 0]
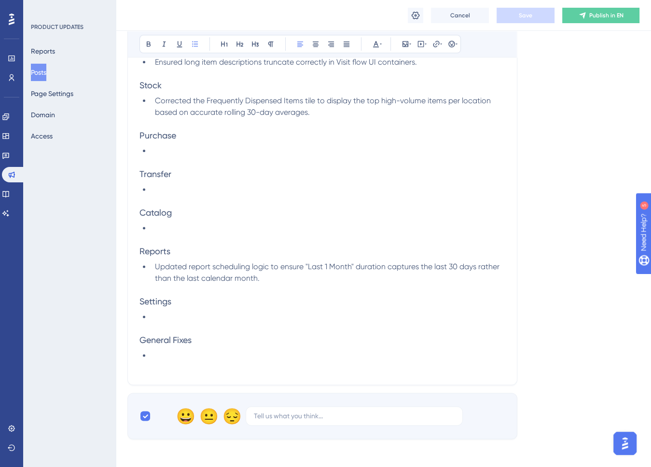
click at [308, 280] on li "Updated report scheduling logic to ensure "Last 1 Month" duration captures the …" at bounding box center [328, 272] width 354 height 23
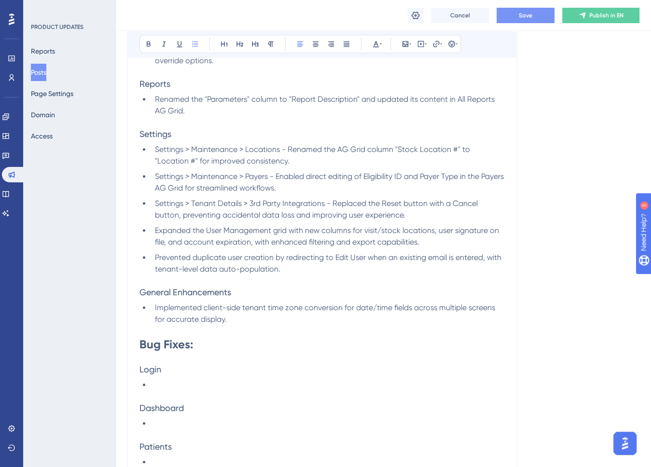
scroll to position [614, 0]
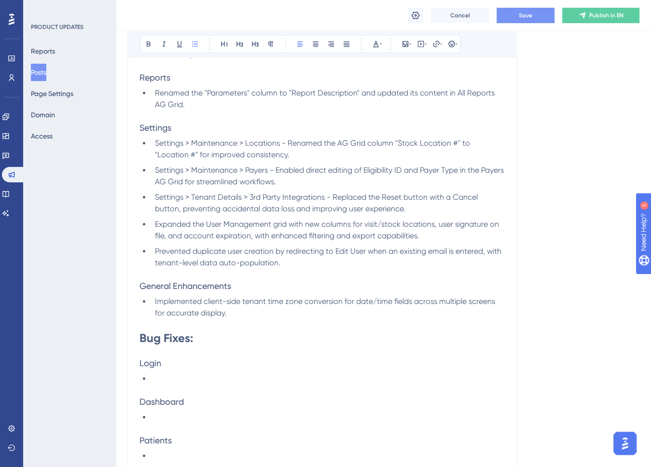
click at [258, 310] on li "Implemented client-side tenant time zone conversion for date/time fields across…" at bounding box center [328, 307] width 354 height 23
click at [153, 303] on li "Implemented client-side tenant time zone conversion for date/time fields across…" at bounding box center [328, 307] width 354 height 23
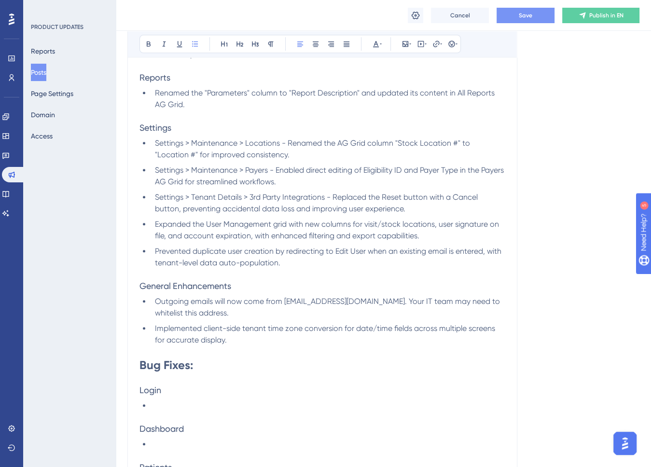
click at [285, 301] on span "Outgoing emails will now come from [EMAIL_ADDRESS][DOMAIN_NAME]. Your IT team m…" at bounding box center [328, 307] width 347 height 21
click at [411, 300] on span "Outgoing emails will now come from [EMAIL_ADDRESS][DOMAIN_NAME]. Your IT team m…" at bounding box center [328, 307] width 347 height 21
click at [419, 299] on span "Your IT team may need to whitelist this address." at bounding box center [328, 307] width 346 height 21
click at [237, 314] on span "Your IT team may need to whitelist this address." at bounding box center [328, 307] width 346 height 21
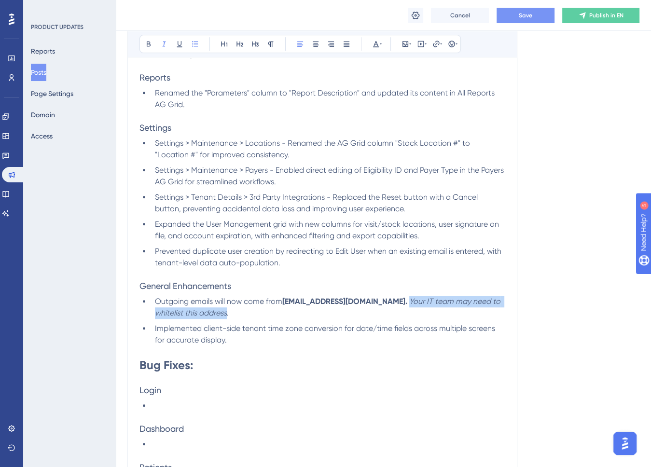
click at [429, 303] on em "Your IT team may need to whitelist this address" at bounding box center [329, 307] width 348 height 21
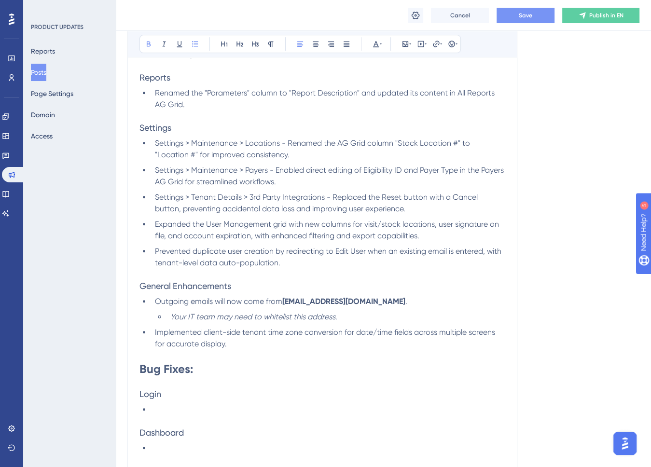
drag, startPoint x: 409, startPoint y: 304, endPoint x: 285, endPoint y: 307, distance: 124.1
click at [284, 307] on ul "Outgoing emails will now come from [EMAIL_ADDRESS][DOMAIN_NAME] . Your IT team …" at bounding box center [323, 323] width 366 height 54
click at [243, 328] on span "Implemented client-side tenant time zone conversion for date/time fields across…" at bounding box center [326, 338] width 342 height 21
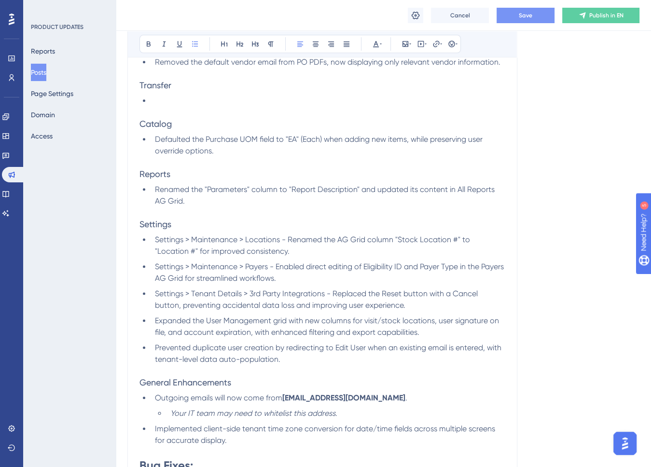
scroll to position [711, 0]
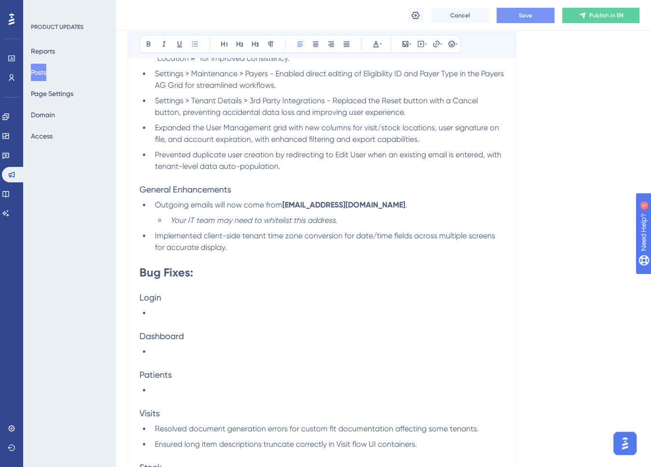
drag, startPoint x: 152, startPoint y: 234, endPoint x: 166, endPoint y: 232, distance: 14.2
click at [153, 234] on li "Implemented client-side tenant time zone conversion for date/time fields across…" at bounding box center [328, 241] width 354 height 23
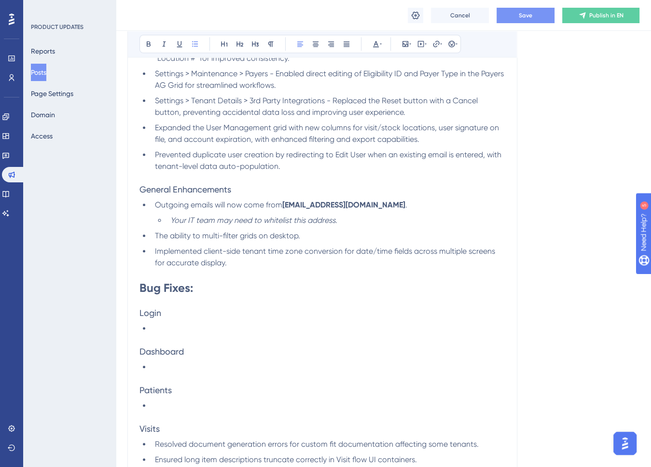
click at [158, 233] on span "The ability to multi-filter grids on desktop." at bounding box center [227, 235] width 145 height 9
click at [265, 237] on span "Added the ability to multi-filter grids on desktop." at bounding box center [239, 235] width 169 height 9
click at [537, 13] on button "Save" at bounding box center [526, 15] width 58 height 15
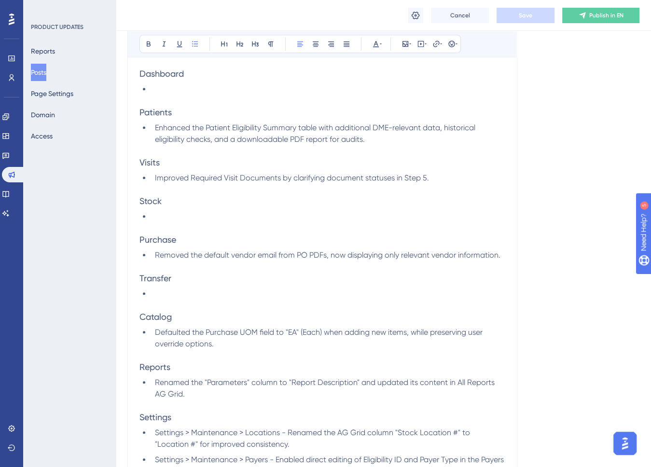
scroll to position [0, 0]
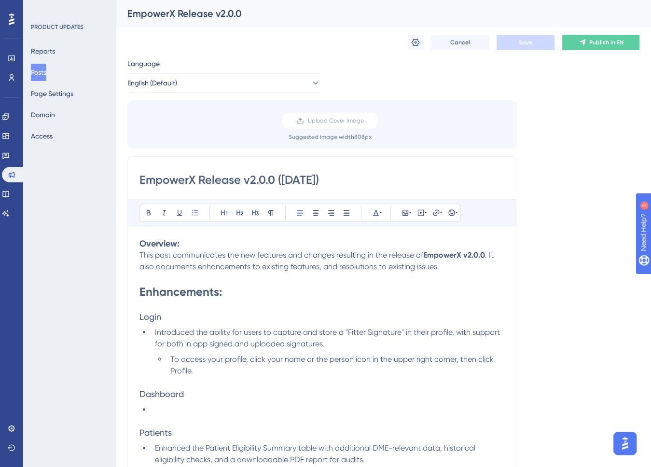
click at [360, 330] on span "Introduced the ability for users to capture and store a "Fitter Signature" in t…" at bounding box center [328, 338] width 347 height 21
click at [382, 332] on span "Introduced the ability for users to capture and store a "Fitter Signature" in t…" at bounding box center [328, 338] width 347 height 21
click at [391, 362] on span "To access your profile, click your name or the person icon in the upper right c…" at bounding box center [332, 365] width 325 height 21
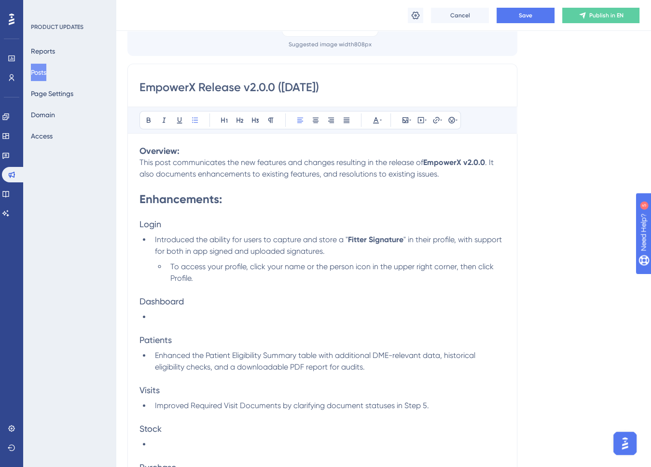
scroll to position [145, 0]
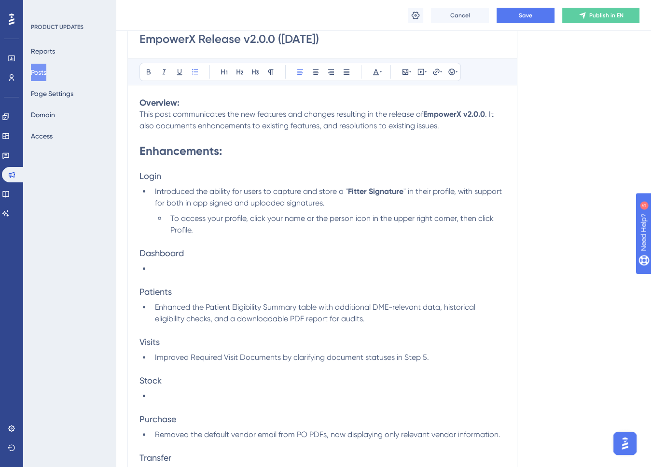
click at [214, 307] on span "Enhanced the Patient Eligibility Summary table with additional DME-relevant dat…" at bounding box center [316, 313] width 322 height 21
click at [288, 307] on span "Enhanced the Patient Eligibility Summary table with additional DME-relevant dat…" at bounding box center [316, 313] width 322 height 21
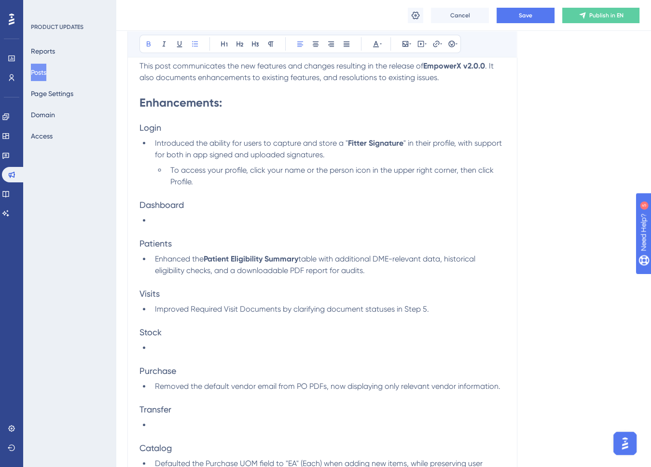
scroll to position [241, 0]
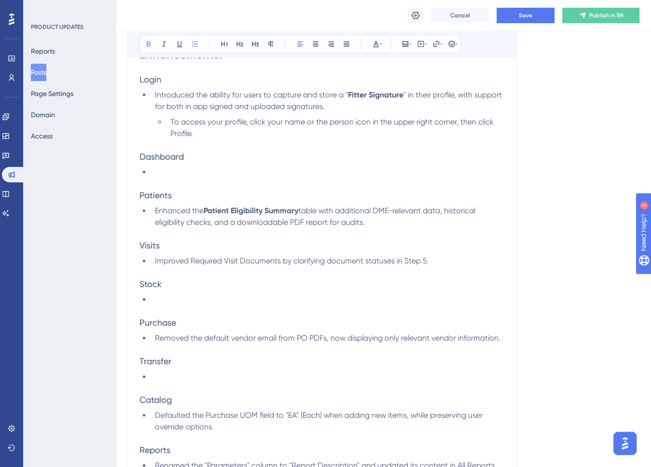
click at [200, 262] on span "Improved Required Visit Documents by clarifying document statuses in Step 5." at bounding box center [292, 260] width 274 height 9
click at [200, 263] on span "Improved Required Visit Documents by clarifying document statuses in Step 5." at bounding box center [292, 260] width 274 height 9
click at [252, 263] on span "Improved Required Visit Documents by clarifying document statuses in Step 5." at bounding box center [292, 260] width 274 height 9
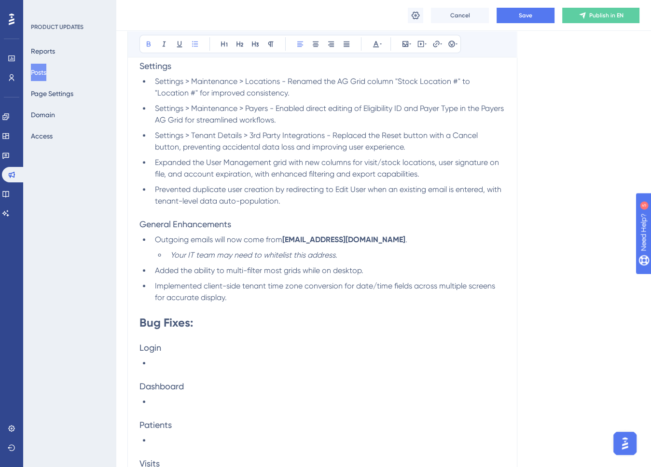
scroll to position [483, 0]
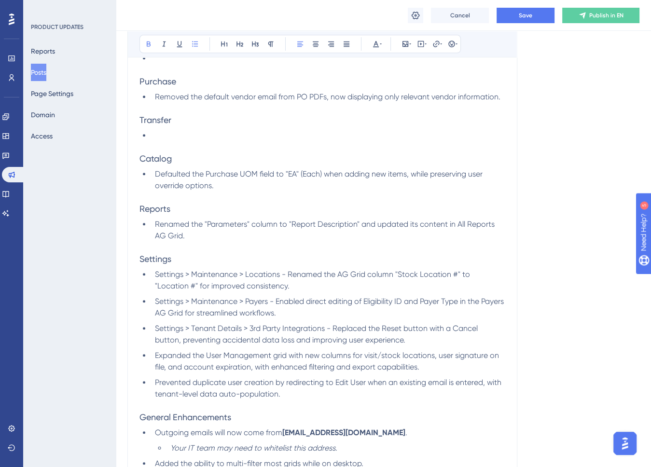
click at [214, 176] on span "Defaulted the Purchase UOM field to "EA" (Each) when adding new items, while pr…" at bounding box center [320, 179] width 330 height 21
click at [247, 175] on span "Defaulted the Purchase UOM field to "EA" (Each) when adding new items, while pr…" at bounding box center [320, 179] width 330 height 21
click at [223, 225] on span "Renamed the "Parameters" column to "Report Description" and updated its content…" at bounding box center [326, 230] width 342 height 21
click at [222, 225] on span "Renamed the "Parameters" column to "Report Description" and updated its content…" at bounding box center [326, 230] width 342 height 21
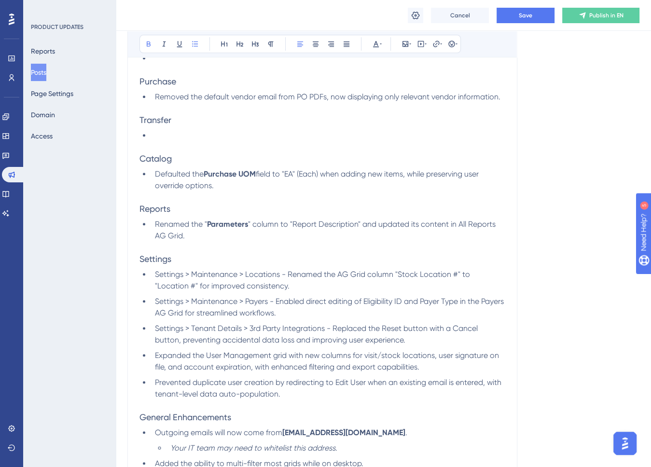
click at [307, 225] on span "" column to "Report Description" and updated its content in All Reports AG Grid." at bounding box center [326, 230] width 343 height 21
click at [335, 225] on span "" column to "Report Description" and updated its content in All Reports AG Grid." at bounding box center [326, 230] width 343 height 21
click at [220, 227] on strong "Parameters" at bounding box center [227, 224] width 41 height 9
click at [219, 227] on strong "Parameters" at bounding box center [227, 224] width 41 height 9
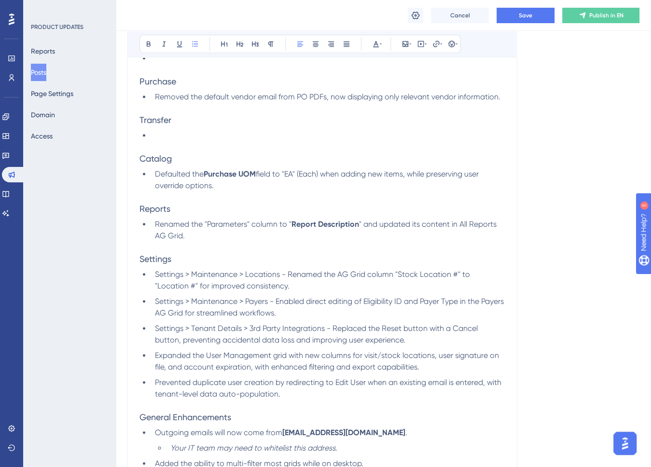
click at [371, 224] on span "" and updated its content in All Reports AG Grid." at bounding box center [327, 230] width 344 height 21
click at [472, 276] on span "Settings > Maintenance > Locations - Renamed the AG Grid column "Stock Location…" at bounding box center [313, 280] width 317 height 21
click at [158, 289] on span "Settings > Maintenance > Locations - Renamed the AG Grid column "Stock Location…" at bounding box center [313, 280] width 317 height 21
click at [192, 314] on span "Settings > Maintenance > Payers - Enabled direct editing of Eligibility ID and …" at bounding box center [330, 307] width 351 height 21
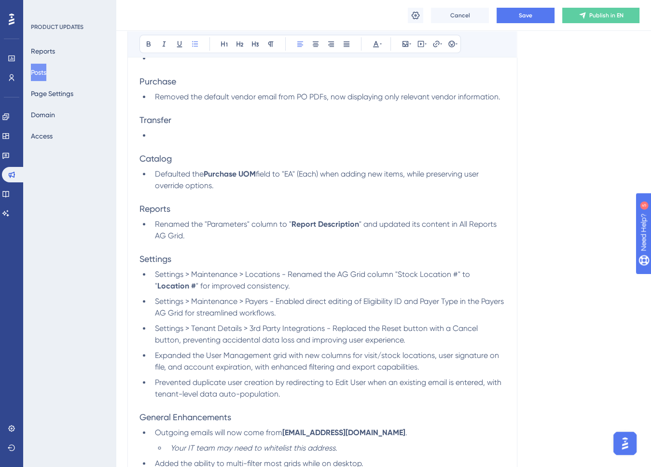
click at [377, 302] on span "Settings > Maintenance > Payers - Enabled direct editing of Eligibility ID and …" at bounding box center [330, 307] width 351 height 21
click at [403, 303] on span "Settings > Maintenance > Payers - Enabled direct editing of Eligibility ID and …" at bounding box center [330, 307] width 351 height 21
drag, startPoint x: 311, startPoint y: 302, endPoint x: 461, endPoint y: 307, distance: 150.2
click at [461, 307] on span "Settings > Maintenance > Payers - Enabled direct editing of Eligibility ID and …" at bounding box center [330, 307] width 351 height 21
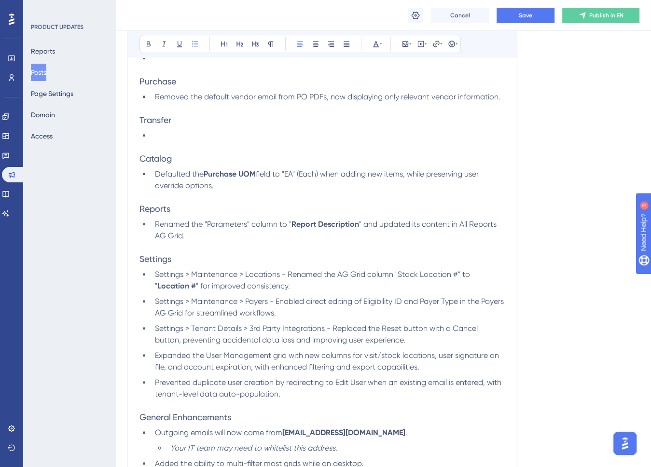
click at [307, 305] on span "Settings > Maintenance > Payers - Enabled direct editing of Eligibility ID and …" at bounding box center [330, 307] width 351 height 21
click at [305, 304] on span "Settings > Maintenance > Payers - Enabled direct editing of Eligibility ID and …" at bounding box center [330, 307] width 351 height 21
click at [318, 303] on span "Settings > Maintenance > Payers - Enabled direct editing of Eligibility ID and …" at bounding box center [330, 307] width 351 height 21
click at [454, 305] on span "Settings > Maintenance > Payers - Enabled direct editing of Eligibility ID and …" at bounding box center [330, 307] width 351 height 21
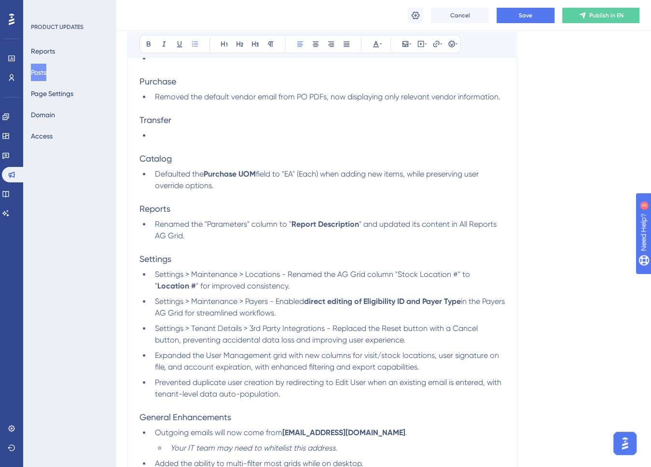
click at [309, 338] on li "Settings > Tenant Details > 3rd Party Integrations - Replaced the Reset button …" at bounding box center [328, 334] width 354 height 23
click at [464, 328] on span "Settings > Tenant Details > 3rd Party Integrations - Replaced the Reset button …" at bounding box center [317, 334] width 325 height 21
click at [160, 343] on span "Settings > Tenant Details > 3rd Party Integrations - Replaced the Reset button …" at bounding box center [317, 334] width 325 height 21
click at [155, 362] on span "Expanded the User Management grid with new columns for visit/stock locations, u…" at bounding box center [328, 361] width 346 height 21
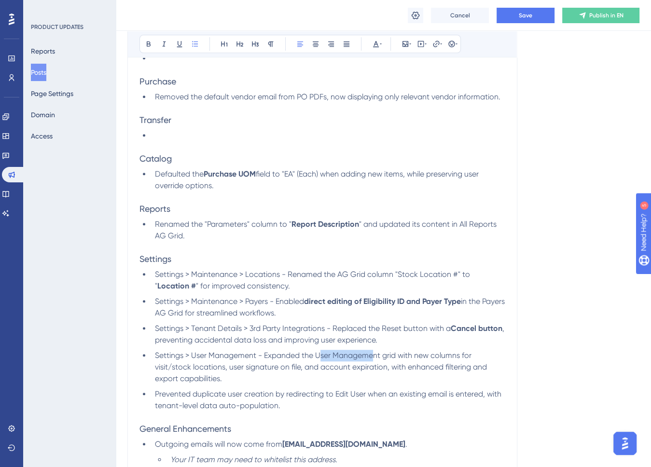
drag, startPoint x: 320, startPoint y: 360, endPoint x: 376, endPoint y: 361, distance: 56.0
click at [376, 361] on span "Settings > User Management - Expanded the User Management grid with new columns…" at bounding box center [322, 367] width 334 height 32
click at [376, 360] on span "Settings > User Management - Expanded the User Management grid with new columns…" at bounding box center [322, 367] width 334 height 32
click at [443, 365] on li "Settings > User Management - Expanded the User Management grid with new columns…" at bounding box center [328, 367] width 354 height 35
click at [423, 360] on span "Settings > User Management - Expanded the User Management grid with new columns…" at bounding box center [322, 367] width 334 height 32
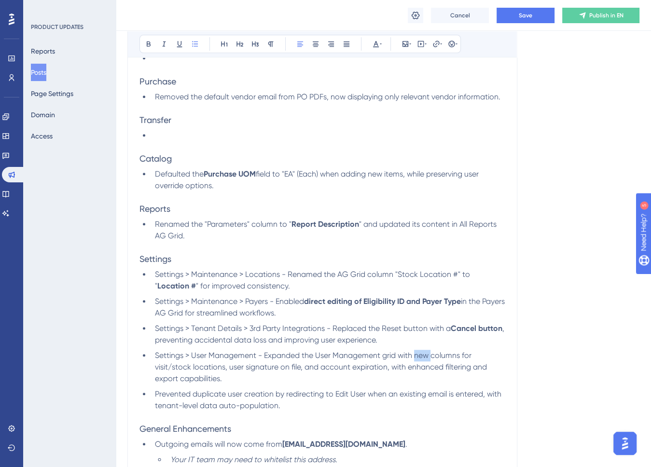
click at [423, 360] on span "Settings > User Management - Expanded the User Management grid with new columns…" at bounding box center [322, 367] width 334 height 32
click at [450, 360] on span "Settings > User Management - Expanded the User Management grid with new columns…" at bounding box center [322, 367] width 334 height 32
click at [158, 275] on span "Settings > Maintenance > Locations - Renamed the AG Grid column "Stock Location…" at bounding box center [313, 280] width 317 height 21
click at [273, 278] on span "Settings > Maintenance > Locations - Renamed the AG Grid column "Stock Location…" at bounding box center [313, 280] width 317 height 21
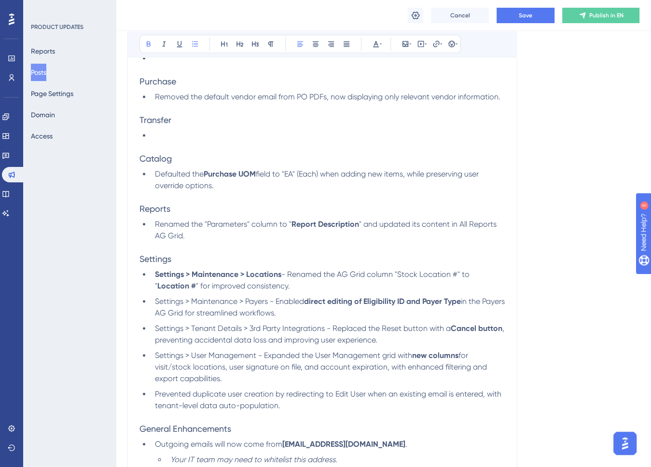
click at [164, 306] on span "Settings > Maintenance > Payers - Enabled" at bounding box center [229, 301] width 149 height 9
click at [163, 277] on span "Settings > Maintenance > Locations - Renamed the AG Grid column "Stock Location…" at bounding box center [313, 280] width 317 height 21
click at [163, 276] on span "Settings > Maintenance > Locations - Renamed the AG Grid column "Stock Location…" at bounding box center [313, 280] width 317 height 21
click at [218, 276] on span "> Maintenance > Locations - Renamed the AG Grid column "Stock Location #" to "" at bounding box center [328, 274] width 289 height 9
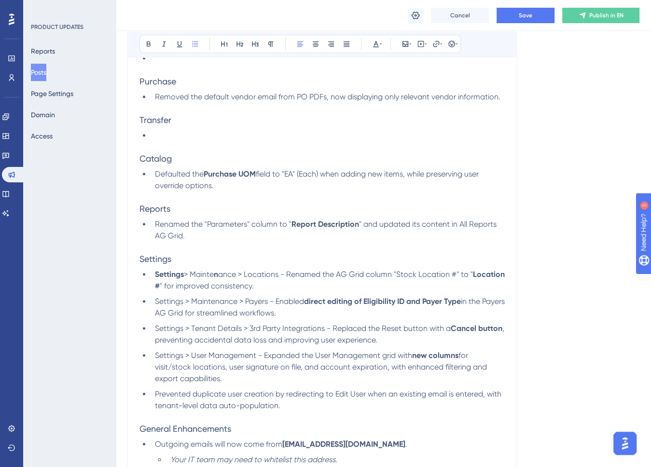
click at [228, 278] on span "ance > Locations - Renamed the AG Grid column "Stock Location #" to "" at bounding box center [345, 274] width 255 height 9
click at [270, 277] on span "> Locations - Renamed the AG Grid column "Stock Location #" to "" at bounding box center [352, 274] width 235 height 9
click at [265, 277] on span "> Locations - Renamed the AG Grid column "Stock Location #" to "" at bounding box center [352, 274] width 235 height 9
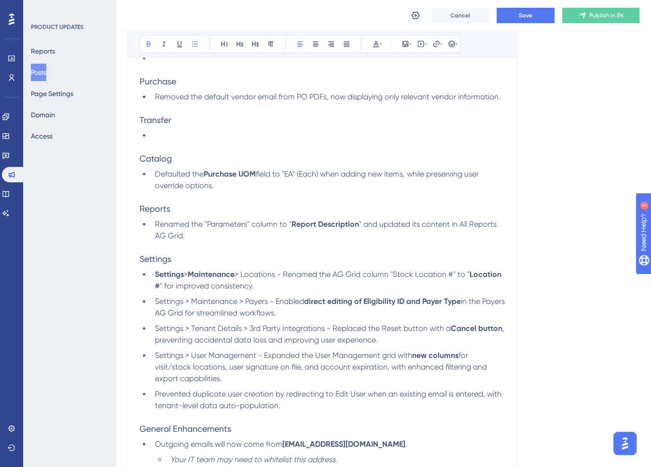
click at [262, 277] on span "> Locations - Renamed the AG Grid column "Stock Location #" to "" at bounding box center [352, 274] width 235 height 9
click at [166, 305] on span "Settings > Maintenance > Payers - Enabled" at bounding box center [229, 301] width 149 height 9
click at [221, 304] on span "> Maintenance > Payers - Enabled" at bounding box center [243, 301] width 119 height 9
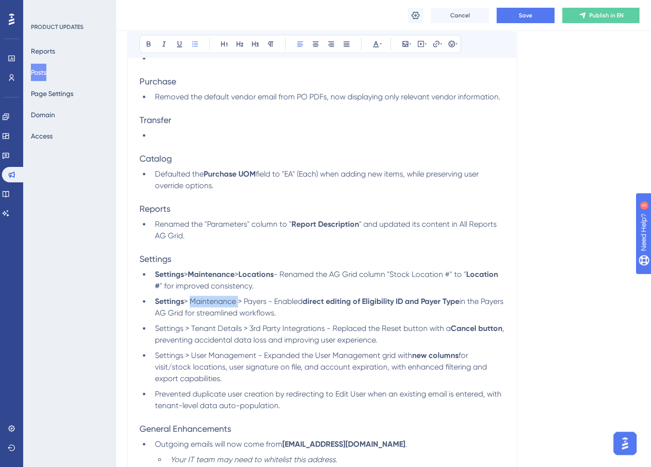
click at [221, 304] on span "> Maintenance > Payers - Enabled" at bounding box center [243, 301] width 119 height 9
click at [259, 303] on span "> Payers - Enabled" at bounding box center [267, 301] width 65 height 9
click at [167, 333] on span "Settings > Tenant Details > 3rd Party Integrations - Replaced the Reset button …" at bounding box center [303, 328] width 296 height 9
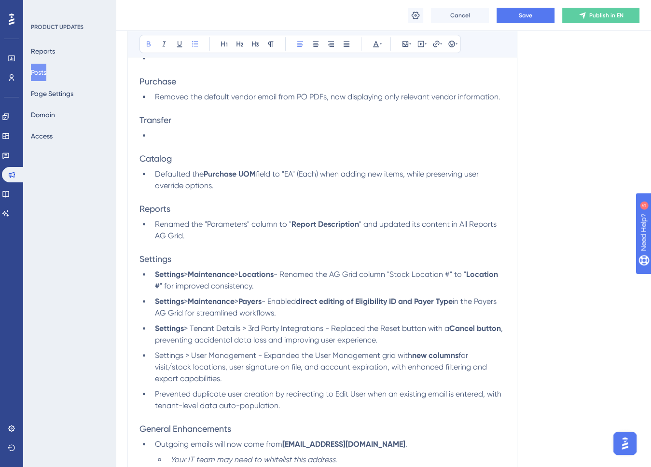
click at [205, 333] on span "> Tenant Details > 3rd Party Integrations - Replaced the Reset button with a" at bounding box center [316, 328] width 265 height 9
click at [206, 333] on span "> Tenant Details > 3rd Party Integrations - Replaced the Reset button with a" at bounding box center [316, 328] width 265 height 9
click at [226, 331] on span "Details > 3rd Party Integrations - Replaced the Reset button with a" at bounding box center [328, 328] width 233 height 9
click at [251, 330] on span "> 3rd Party Integrations - Replaced the Reset button with a" at bounding box center [342, 328] width 207 height 9
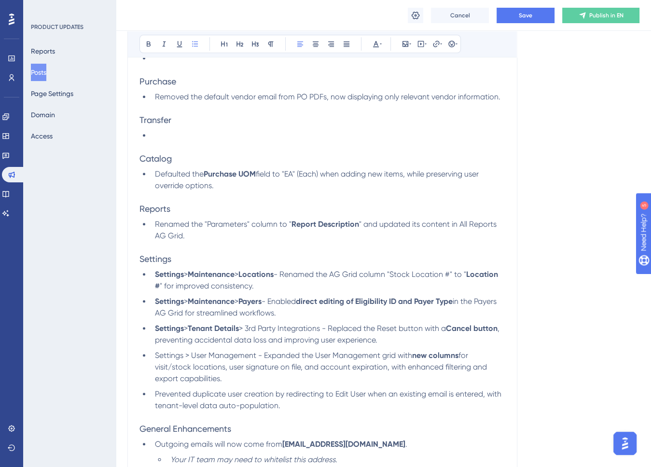
click at [255, 330] on span "> 3rd Party Integrations - Replaced the Reset button with a" at bounding box center [342, 328] width 207 height 9
click at [316, 330] on span "> 3rd Party Integrations - Replaced the Reset button with a" at bounding box center [342, 328] width 207 height 9
click at [163, 360] on span "Settings > User Management - Expanded the User Management grid with" at bounding box center [283, 355] width 257 height 9
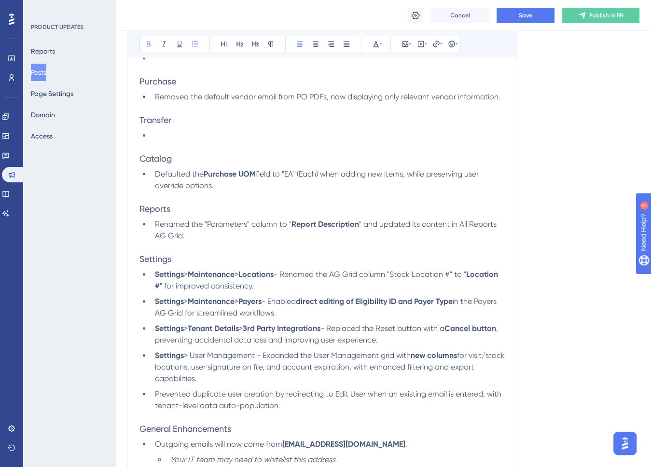
click at [198, 359] on span "> User Management - Expanded the User Management grid with" at bounding box center [297, 355] width 227 height 9
click at [226, 355] on span "> User Management - Expanded the User Management grid with" at bounding box center [297, 355] width 227 height 9
click at [155, 394] on span "Prevented duplicate user creation by redirecting to Edit User when an existing …" at bounding box center [329, 400] width 349 height 21
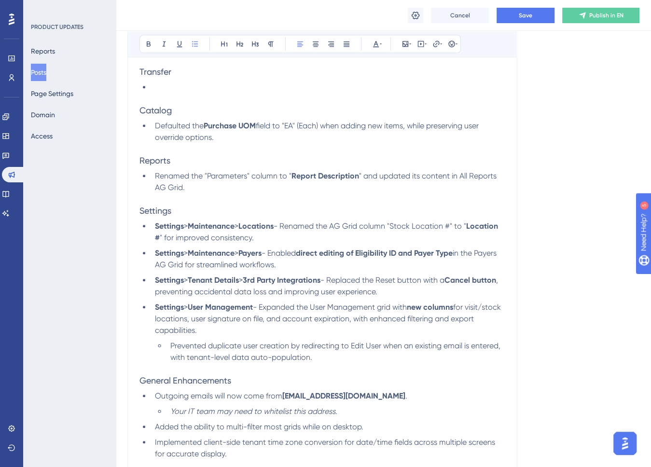
scroll to position [628, 0]
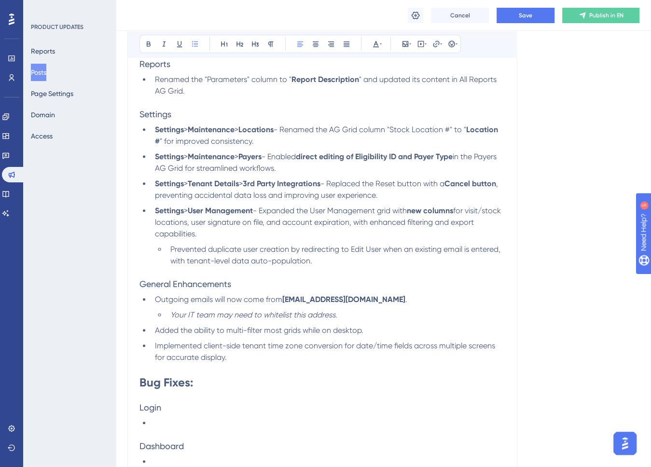
click at [192, 251] on span "Prevented duplicate user creation by redirecting to Edit User when an existing …" at bounding box center [336, 255] width 332 height 21
click at [217, 251] on span "Prevented duplicate user creation by redirecting to Edit User when an existing …" at bounding box center [336, 255] width 332 height 21
click at [189, 304] on span "Outgoing emails will now come from" at bounding box center [218, 299] width 127 height 9
click at [236, 333] on span "Added the ability to multi-filter most grids while on desktop." at bounding box center [259, 330] width 209 height 9
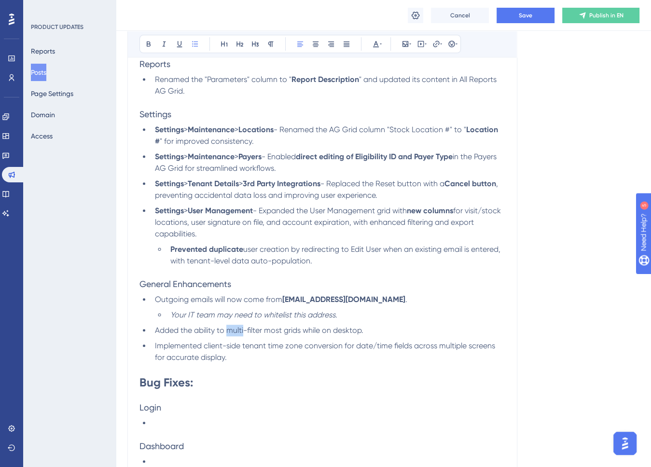
click at [236, 333] on span "Added the ability to multi-filter most grids while on desktop." at bounding box center [259, 330] width 209 height 9
click at [255, 335] on span "Added the ability to multi-filter most grids while on desktop." at bounding box center [259, 330] width 209 height 9
click at [270, 349] on span "Implemented client-side tenant time zone conversion for date/time fields across…" at bounding box center [326, 351] width 342 height 21
click at [327, 351] on span "Implemented client-side tenant time zone conversion for date/time fields across…" at bounding box center [326, 351] width 342 height 21
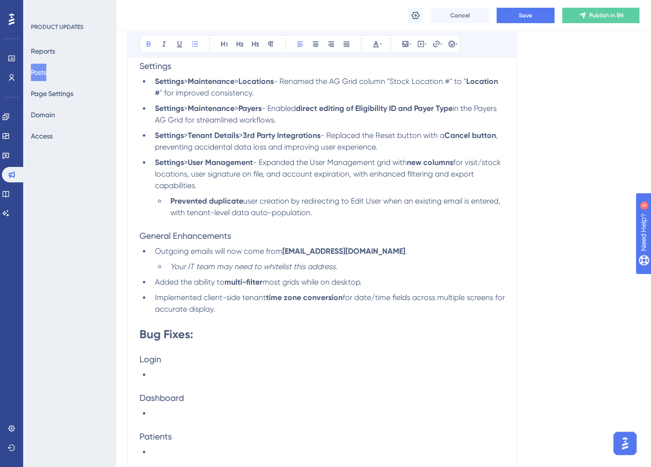
scroll to position [821, 0]
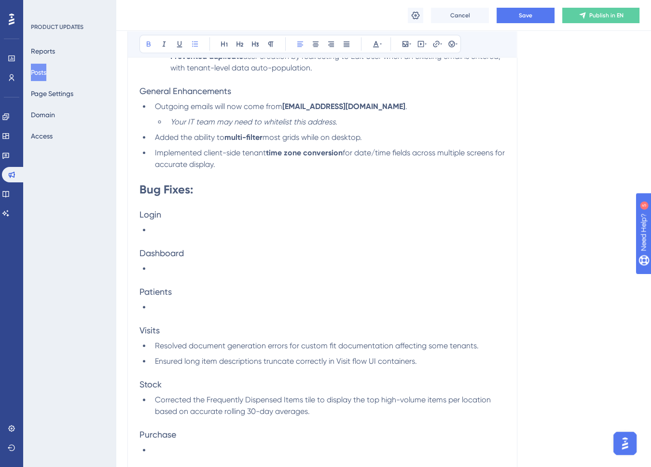
click at [216, 405] on span "Corrected the Frequently Dispensed Items tile to display the top high-volume it…" at bounding box center [324, 405] width 338 height 21
click at [295, 405] on span "Corrected the Frequently Dispensed Items tile to display the top high-volume it…" at bounding box center [324, 405] width 338 height 21
click at [208, 350] on span "Resolved document generation errors for custom fit documentation affecting some…" at bounding box center [317, 345] width 324 height 9
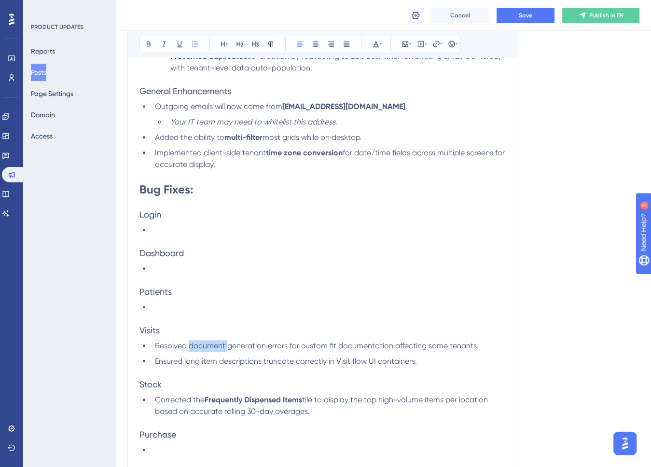
click at [306, 350] on span "Resolved document generation errors for custom fit documentation affecting some…" at bounding box center [317, 345] width 324 height 9
click at [359, 350] on span "Resolved document generation errors for custom fit documentation affecting some…" at bounding box center [317, 345] width 324 height 9
click at [190, 366] on span "Ensured long item descriptions truncate correctly in Visit flow UI containers." at bounding box center [286, 361] width 262 height 9
click at [189, 366] on span "Ensured long item descriptions truncate correctly in Visit flow UI containers." at bounding box center [286, 361] width 262 height 9
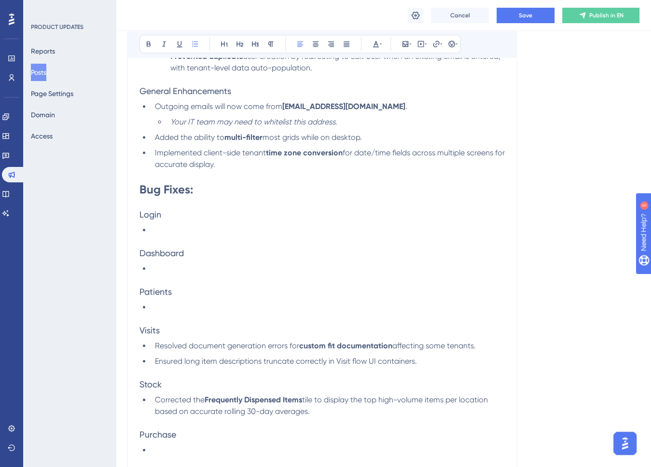
click at [190, 366] on span "Ensured long item descriptions truncate correctly in Visit flow UI containers." at bounding box center [286, 361] width 262 height 9
click at [254, 366] on span "Ensured long item descriptions truncate correctly in Visit flow UI containers." at bounding box center [286, 361] width 262 height 9
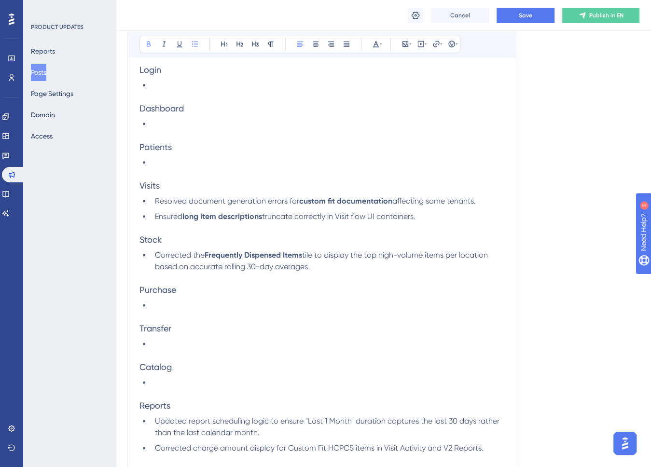
scroll to position [1062, 0]
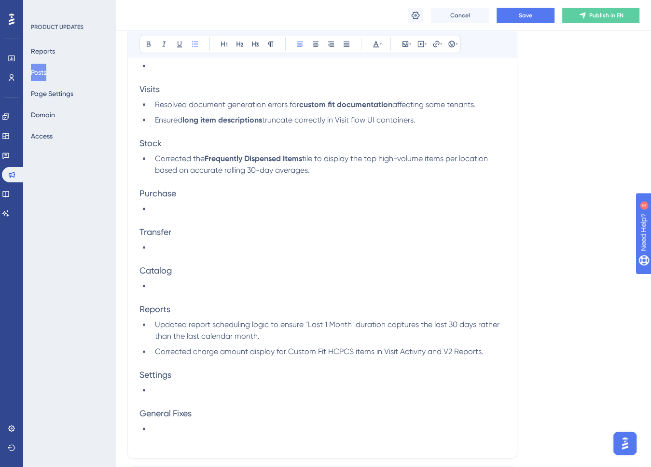
click at [311, 334] on span "Updated report scheduling logic to ensure "Last 1 Month" duration captures the …" at bounding box center [328, 330] width 347 height 21
click at [346, 332] on span "Updated report scheduling logic to ensure "Last 1 Month" duration captures the …" at bounding box center [328, 330] width 347 height 21
click at [177, 356] on span "Corrected charge amount display for Custom Fit HCPCS items in Visit Activity an…" at bounding box center [319, 351] width 329 height 9
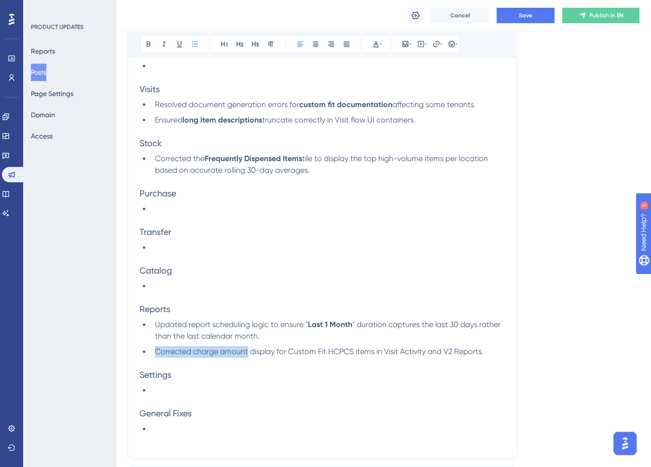
click at [242, 356] on span "Corrected charge amount display for Custom Fit HCPCS items in Visit Activity an…" at bounding box center [319, 351] width 329 height 9
click at [240, 304] on p at bounding box center [323, 298] width 366 height 12
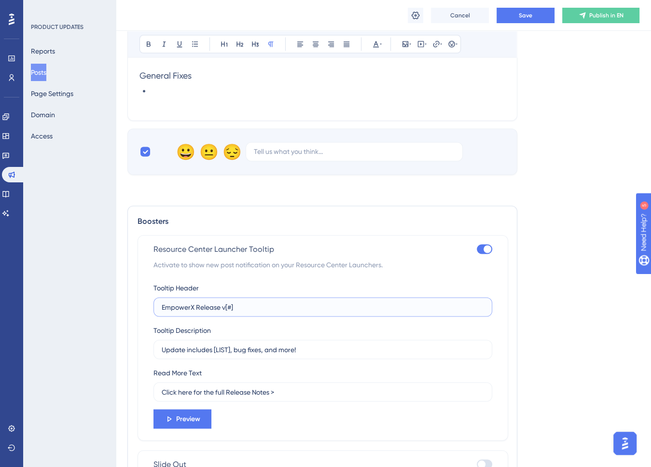
click at [262, 312] on input "EmpowerX Release v[#]" at bounding box center [323, 307] width 322 height 11
type input "EmpowerX Release v2.0.0"
click at [216, 355] on input "Update includes [LIST], bug fixes, and more!" at bounding box center [323, 349] width 322 height 11
drag, startPoint x: 214, startPoint y: 357, endPoint x: 229, endPoint y: 358, distance: 15.0
click at [229, 355] on input "Update includes [LIST], bug fixes, and more!" at bounding box center [323, 349] width 322 height 11
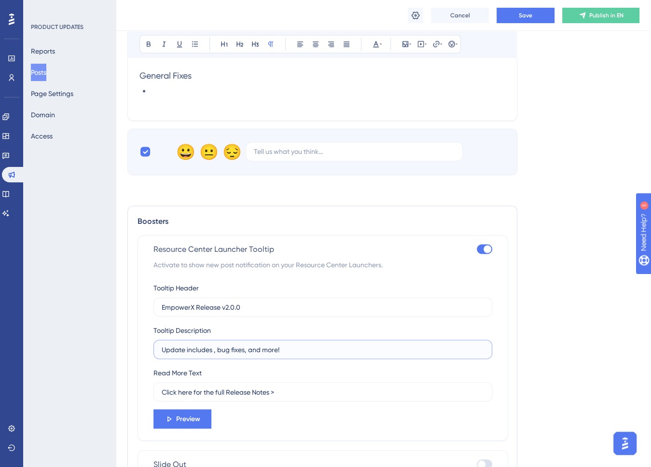
paste input "Outgoing emails will now come from [EMAIL_ADDRESS][DOMAIN_NAME]"
click at [216, 355] on input "Update includes Outgoing emails will now come from [EMAIL_ADDRESS][DOMAIN_NAME]…" at bounding box center [323, 349] width 322 height 11
drag, startPoint x: 442, startPoint y: 357, endPoint x: 466, endPoint y: 353, distance: 24.5
click at [444, 355] on input "Update includes outgoing emails will now come from [EMAIL_ADDRESS][DOMAIN_NAME]…" at bounding box center [323, 349] width 322 height 11
paste input "The ability to multi-filter grids on desktop"
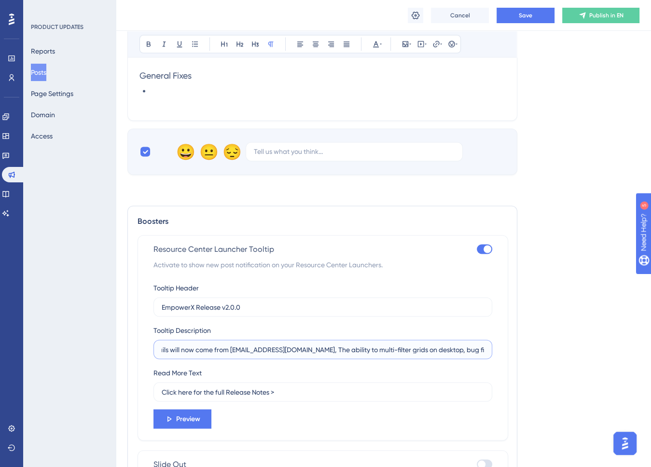
scroll to position [0, 98]
click at [355, 351] on input "Update includes outgoing emails will now come from [EMAIL_ADDRESS][DOMAIN_NAME]…" at bounding box center [323, 349] width 322 height 11
click at [523, 15] on span "Save" at bounding box center [526, 16] width 14 height 8
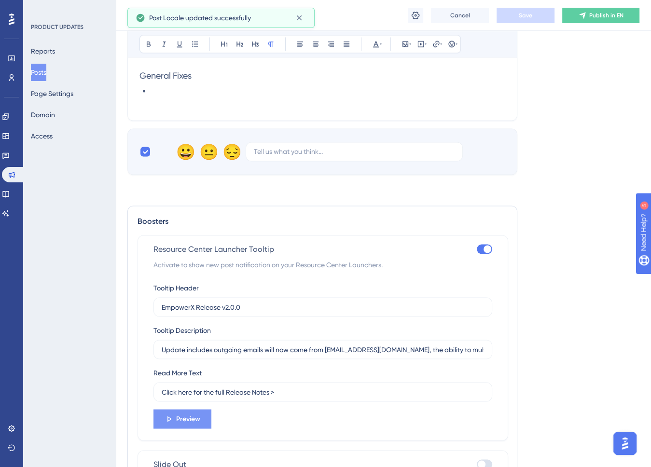
click at [181, 425] on span "Preview" at bounding box center [188, 419] width 24 height 12
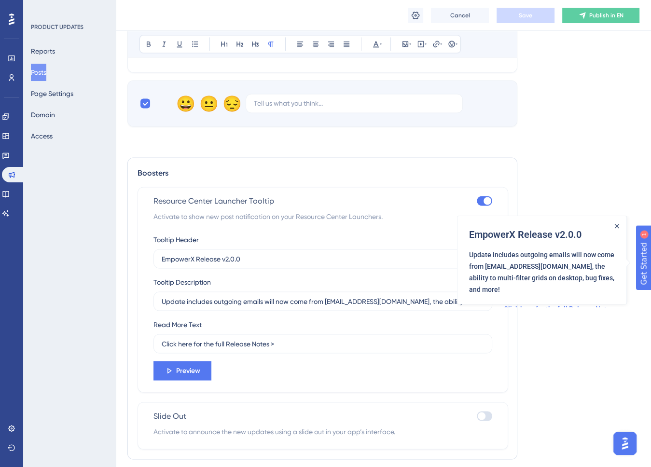
scroll to position [1400, 0]
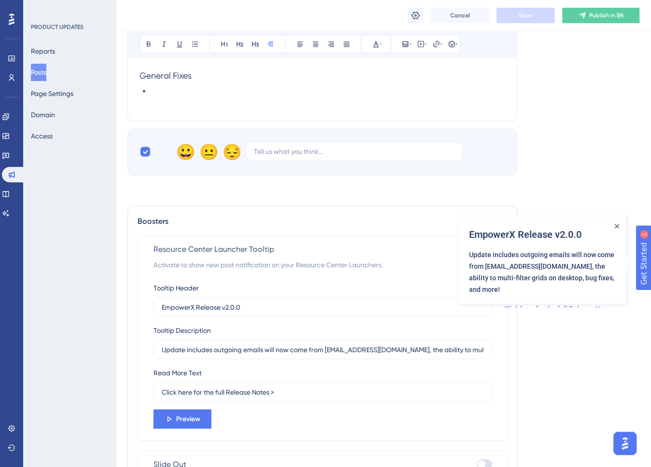
drag, startPoint x: 575, startPoint y: 390, endPoint x: 566, endPoint y: 385, distance: 10.4
click at [300, 351] on input "Update includes outgoing emails will now come from [EMAIL_ADDRESS][DOMAIN_NAME]…" at bounding box center [323, 349] width 322 height 11
click at [325, 355] on input "Update includes outgoing emails will now come from [EMAIL_ADDRESS][DOMAIN_NAME]…" at bounding box center [323, 349] width 322 height 11
click at [282, 355] on input "Update includes outgoing emails will now come from [EMAIL_ADDRESS][DOMAIN_NAME]…" at bounding box center [323, 349] width 322 height 11
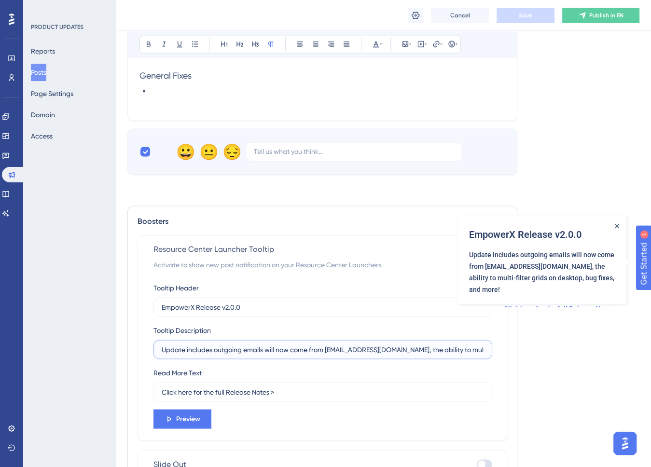
click at [282, 355] on input "Update includes outgoing emails will now come from [EMAIL_ADDRESS][DOMAIN_NAME]…" at bounding box center [323, 349] width 322 height 11
click at [270, 354] on input "Update includes outgoing emails will come from [EMAIL_ADDRESS][DOMAIN_NAME], th…" at bounding box center [323, 349] width 322 height 11
click at [433, 354] on input "Update includes outgoing emails will come from [EMAIL_ADDRESS][DOMAIN_NAME], th…" at bounding box center [323, 349] width 322 height 11
click at [431, 355] on input "Update includes outgoing emails will come from [EMAIL_ADDRESS][DOMAIN_NAME], th…" at bounding box center [323, 349] width 322 height 11
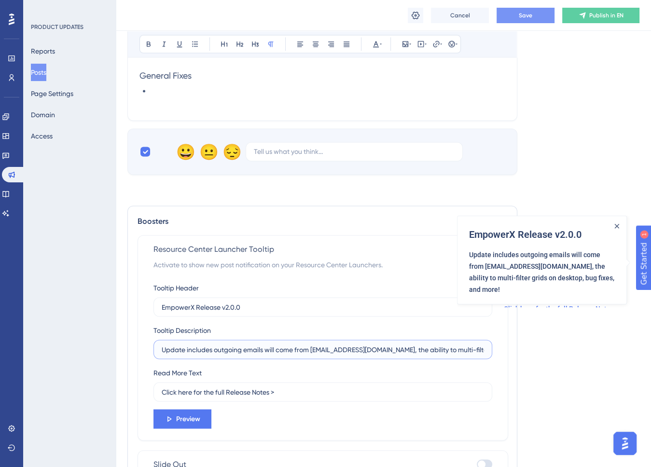
click at [431, 355] on input "Update includes outgoing emails will come from [EMAIL_ADDRESS][DOMAIN_NAME], th…" at bounding box center [323, 349] width 322 height 11
click at [466, 355] on input "Update includes outgoing emails will come from [EMAIL_ADDRESS][DOMAIN_NAME], th…" at bounding box center [323, 349] width 322 height 11
click at [479, 354] on input "Update includes outgoing emails will come from [EMAIL_ADDRESS][DOMAIN_NAME], mu…" at bounding box center [323, 349] width 322 height 11
type input "Update includes outgoing emails will come from [EMAIL_ADDRESS][DOMAIN_NAME], mu…"
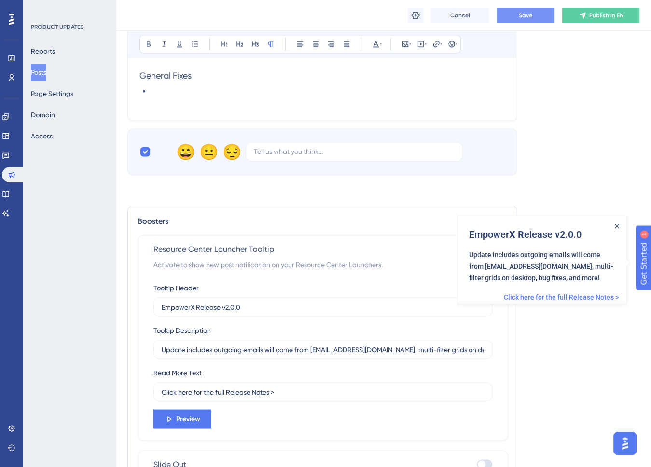
click at [531, 14] on span "Save" at bounding box center [526, 16] width 14 height 8
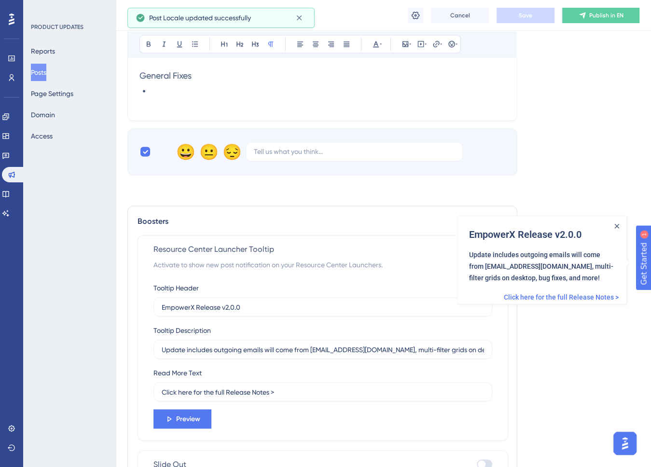
scroll to position [1062, 0]
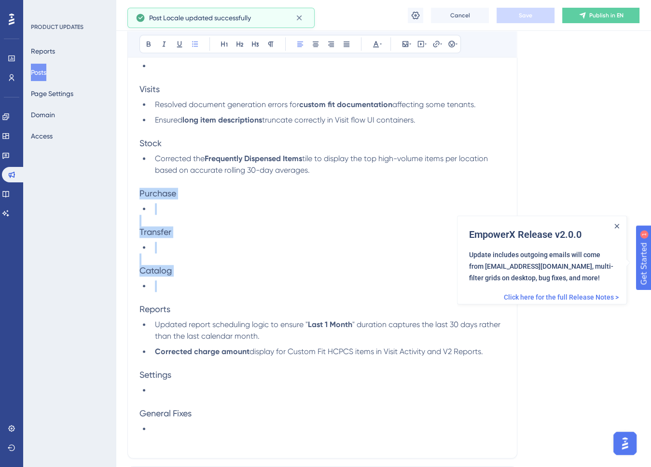
drag, startPoint x: 163, startPoint y: 293, endPoint x: 95, endPoint y: 198, distance: 117.2
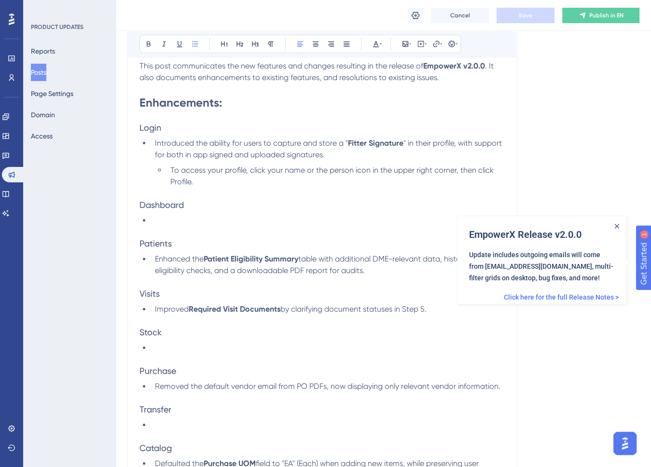
scroll to position [0, 0]
